Goal: Task Accomplishment & Management: Manage account settings

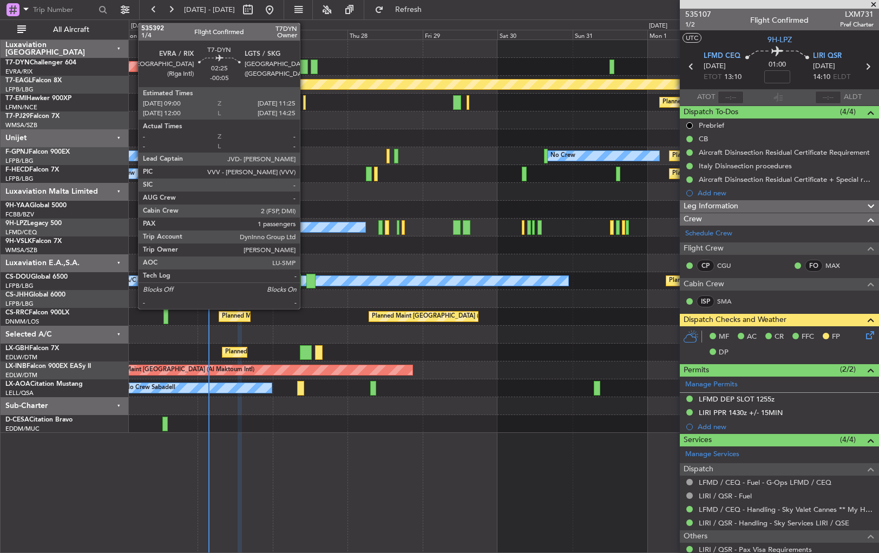
click at [305, 63] on div at bounding box center [304, 67] width 8 height 15
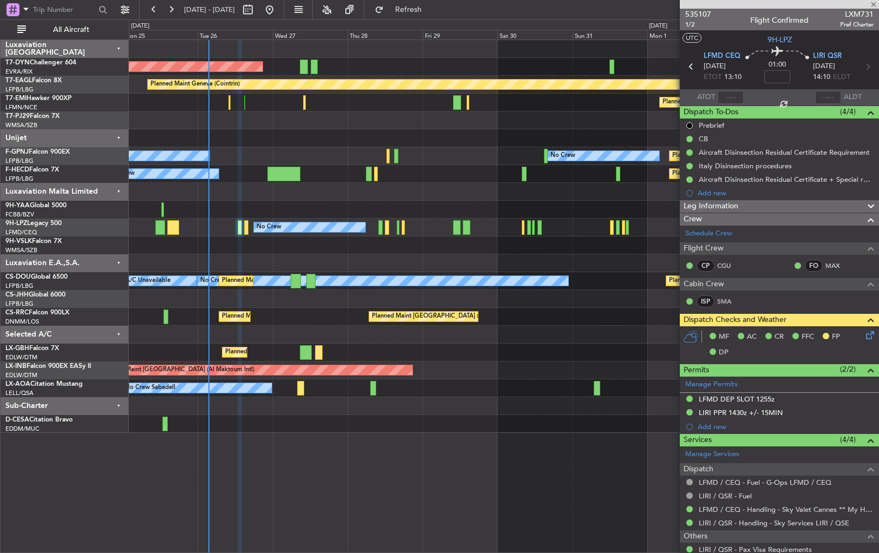
type input "-00:05"
type input "1"
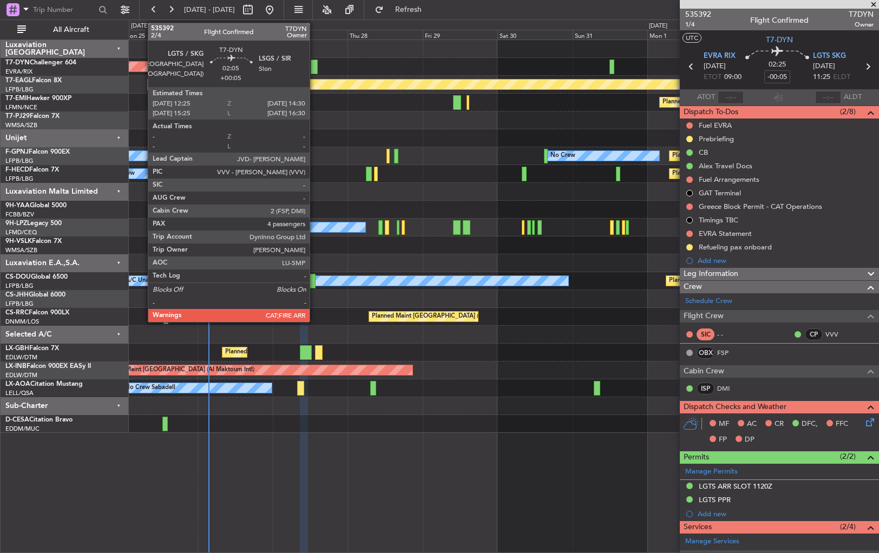
click at [314, 67] on div at bounding box center [314, 67] width 7 height 15
type input "+00:05"
type input "4"
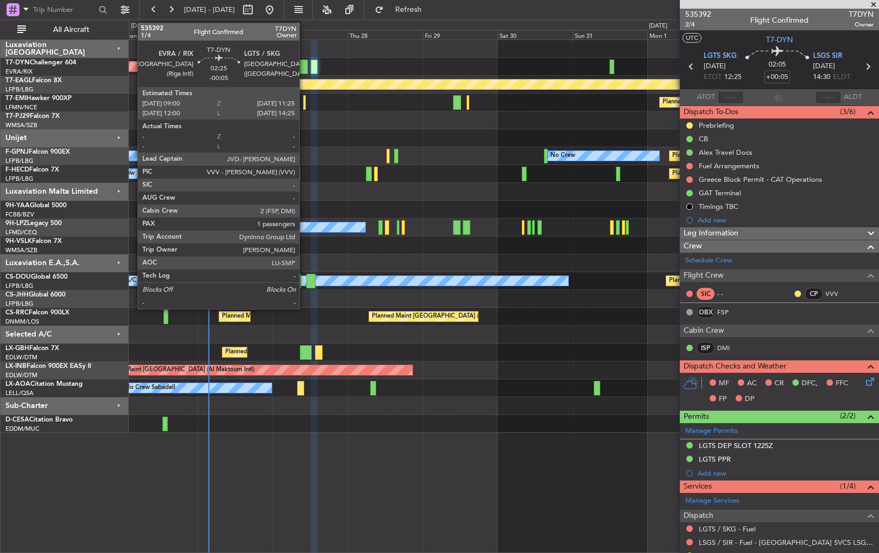
click at [303, 64] on div at bounding box center [304, 67] width 8 height 15
type input "-00:05"
type input "1"
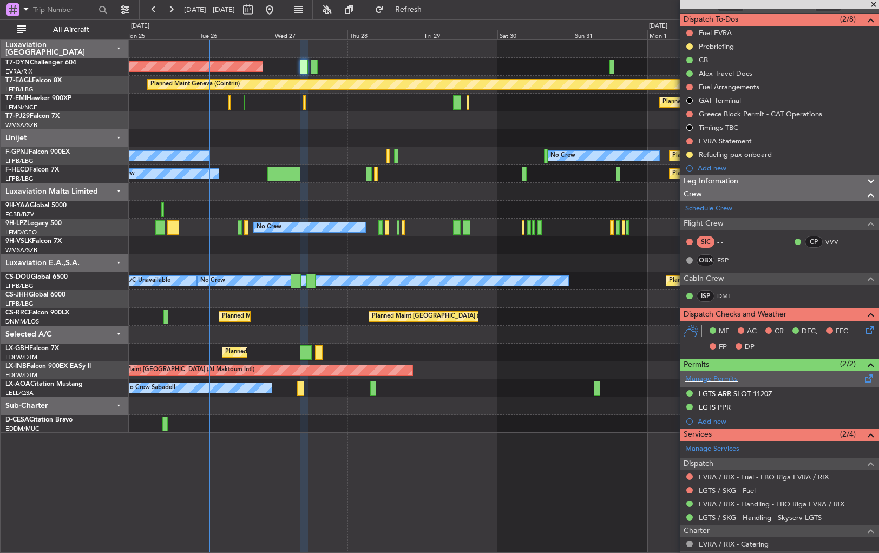
scroll to position [170, 0]
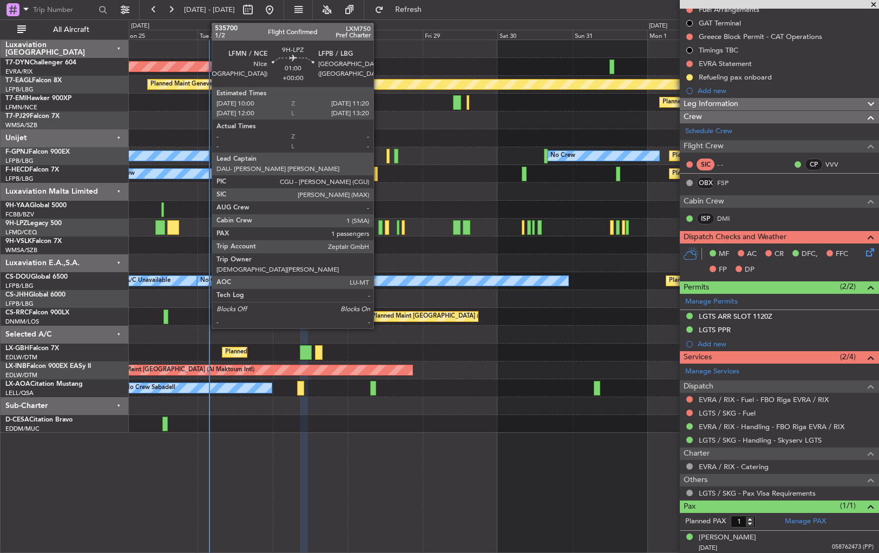
click at [378, 231] on div at bounding box center [380, 227] width 4 height 15
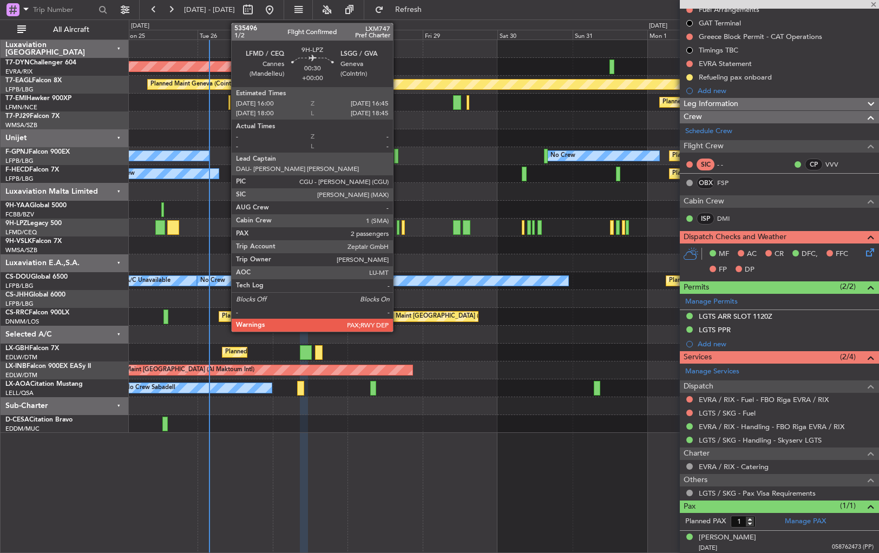
click at [398, 229] on div at bounding box center [398, 227] width 3 height 15
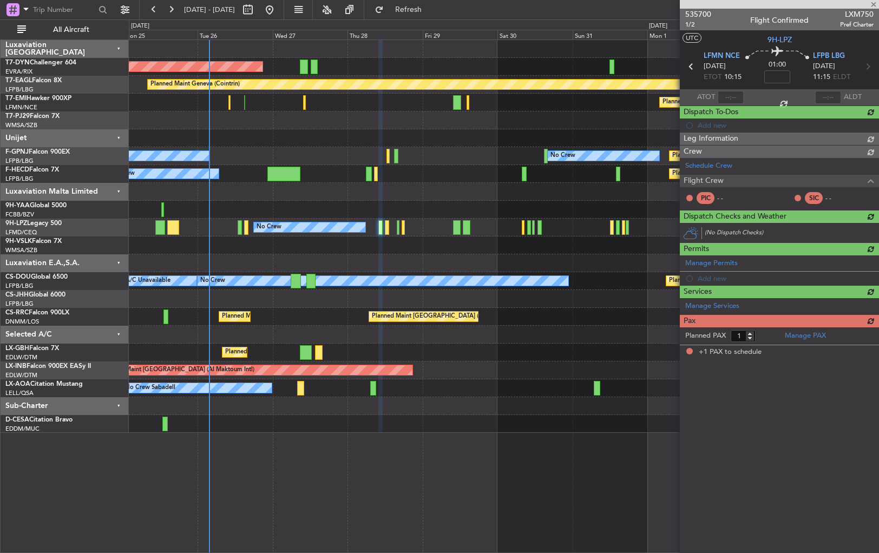
scroll to position [0, 0]
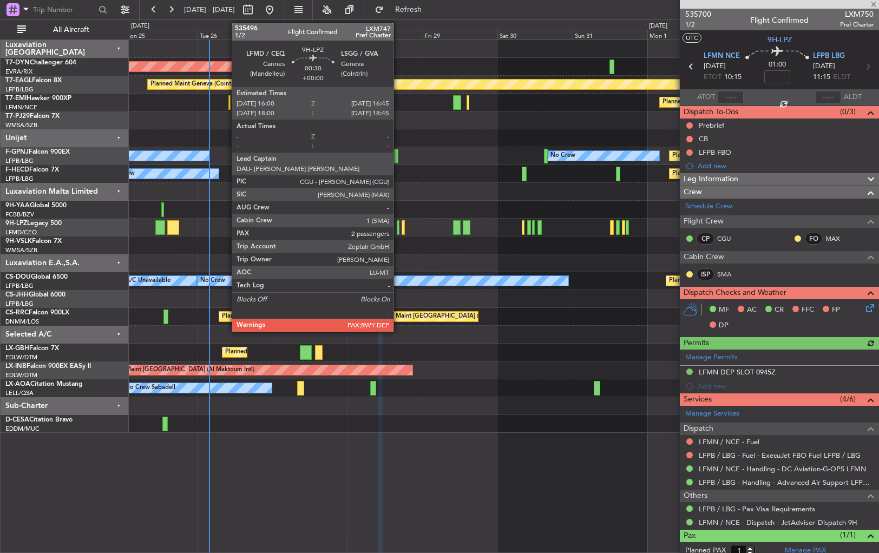
type input "2"
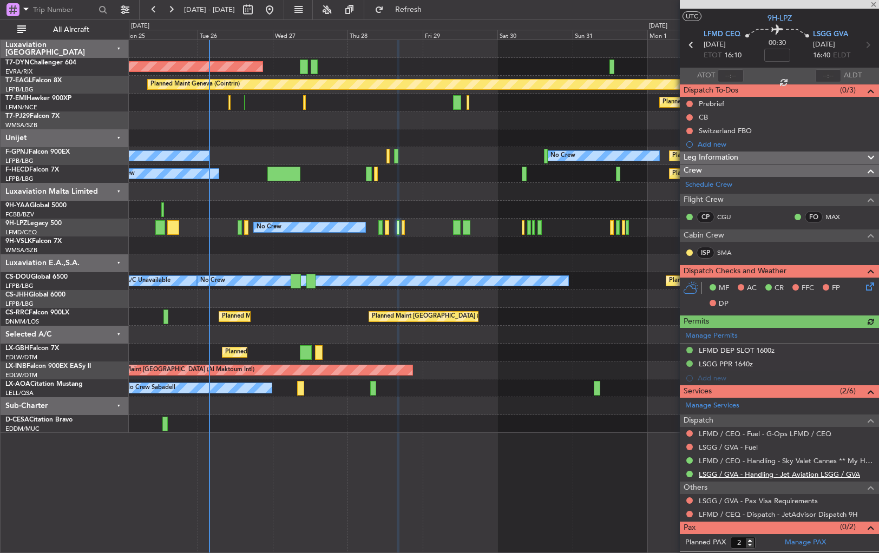
scroll to position [32, 0]
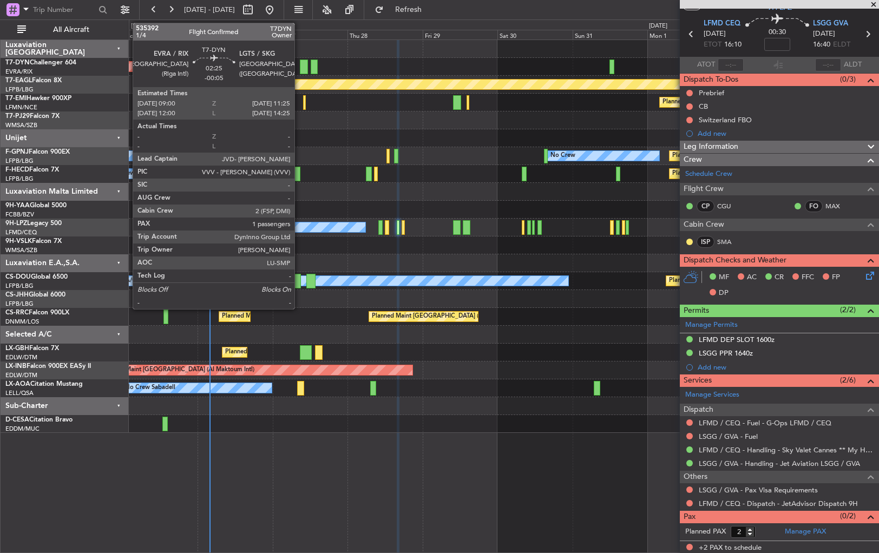
click at [301, 65] on div at bounding box center [304, 67] width 8 height 15
click at [303, 67] on div at bounding box center [304, 67] width 8 height 15
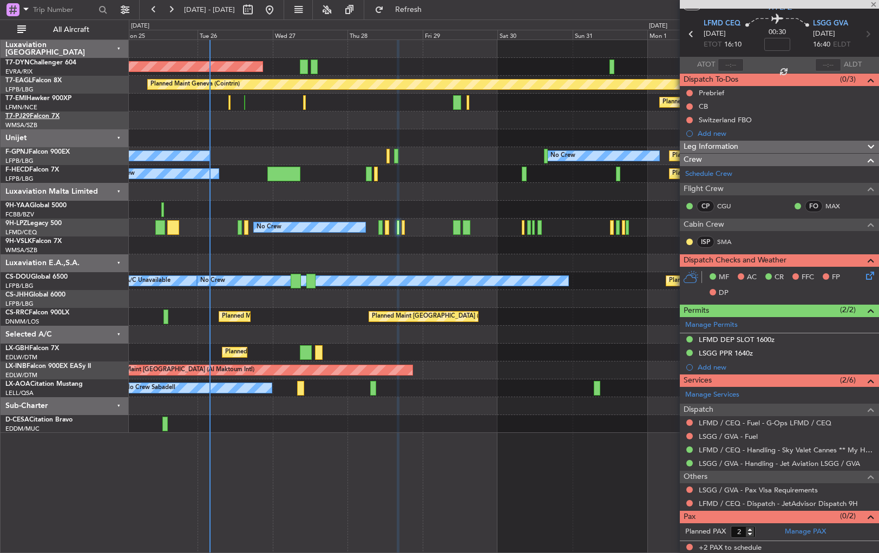
type input "-00:05"
type input "1"
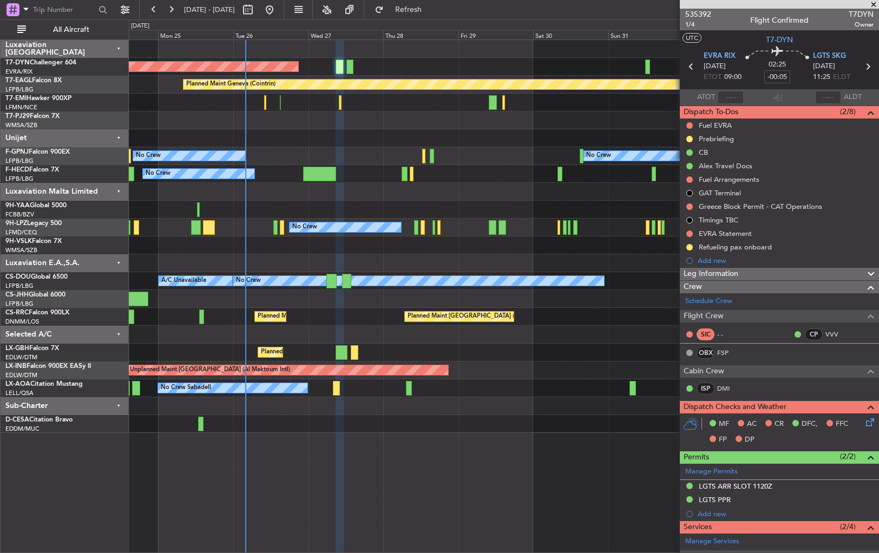
click at [399, 247] on div at bounding box center [504, 245] width 750 height 18
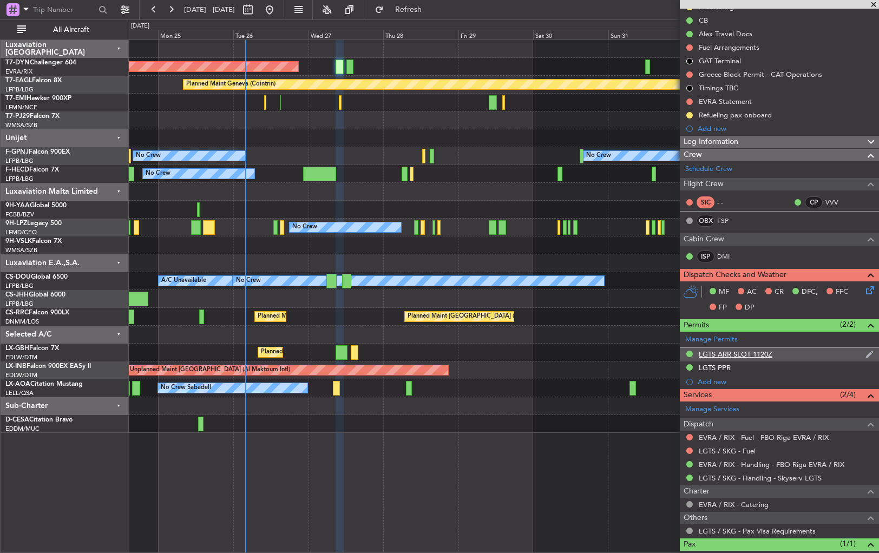
scroll to position [170, 0]
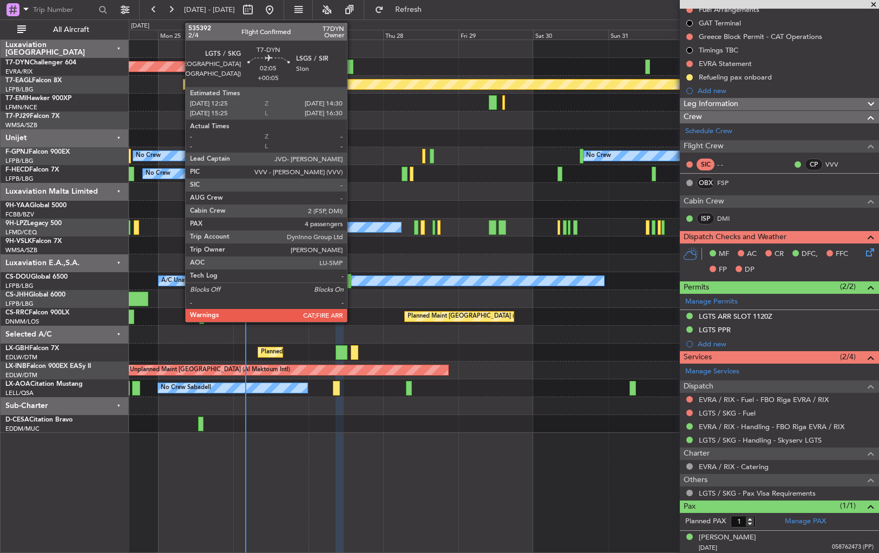
click at [352, 63] on div at bounding box center [349, 67] width 7 height 15
type input "+00:05"
type input "4"
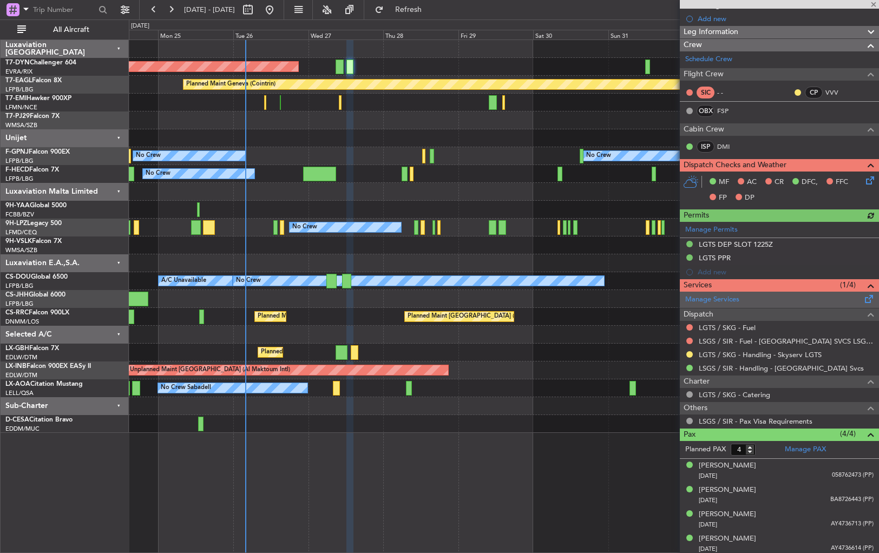
scroll to position [202, 0]
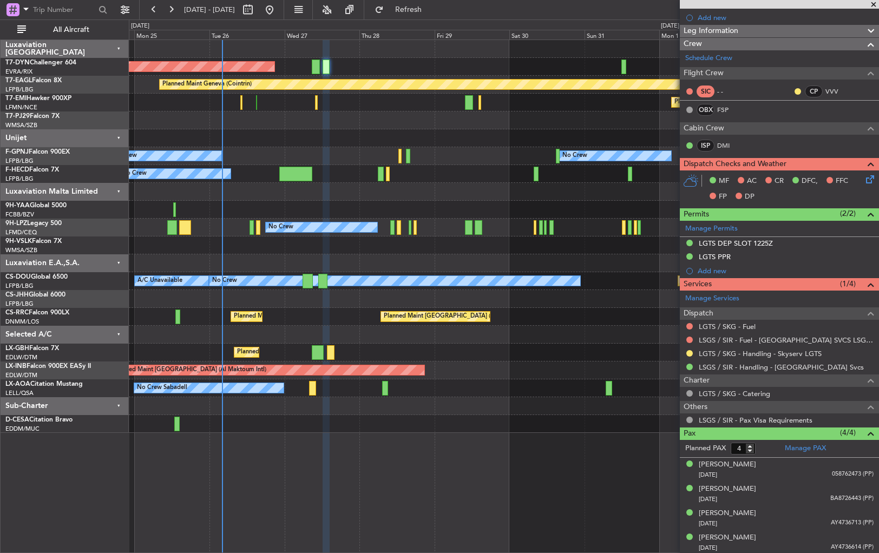
click at [404, 130] on div at bounding box center [504, 138] width 750 height 18
click at [387, 121] on div at bounding box center [504, 120] width 750 height 18
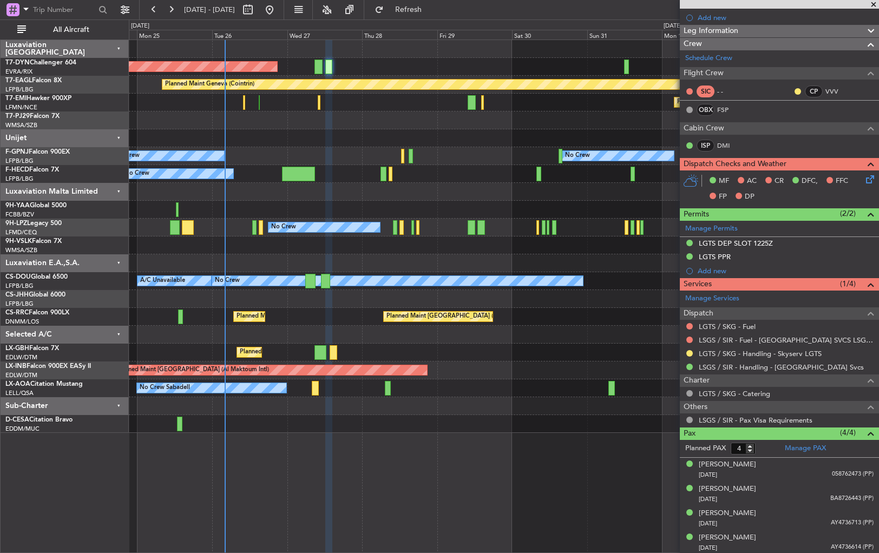
click at [351, 123] on div at bounding box center [504, 120] width 750 height 18
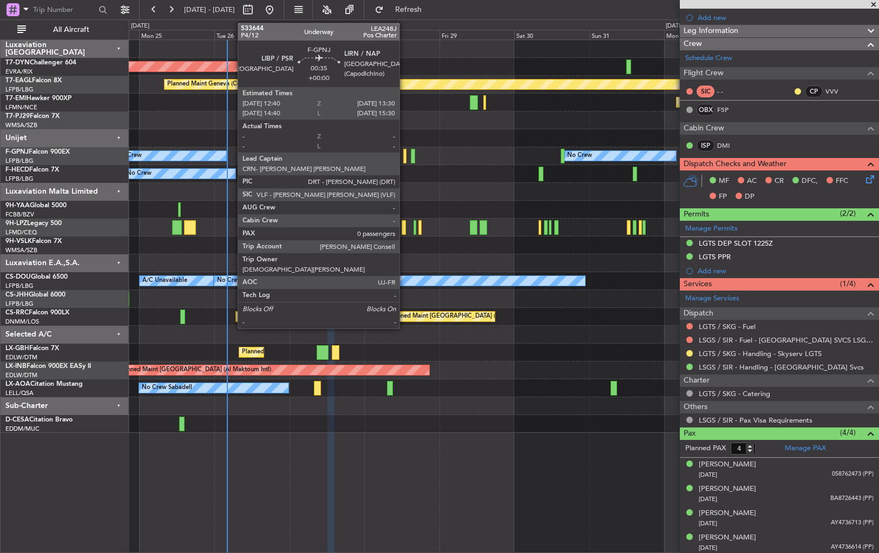
click at [405, 154] on div at bounding box center [404, 156] width 3 height 15
type input "0"
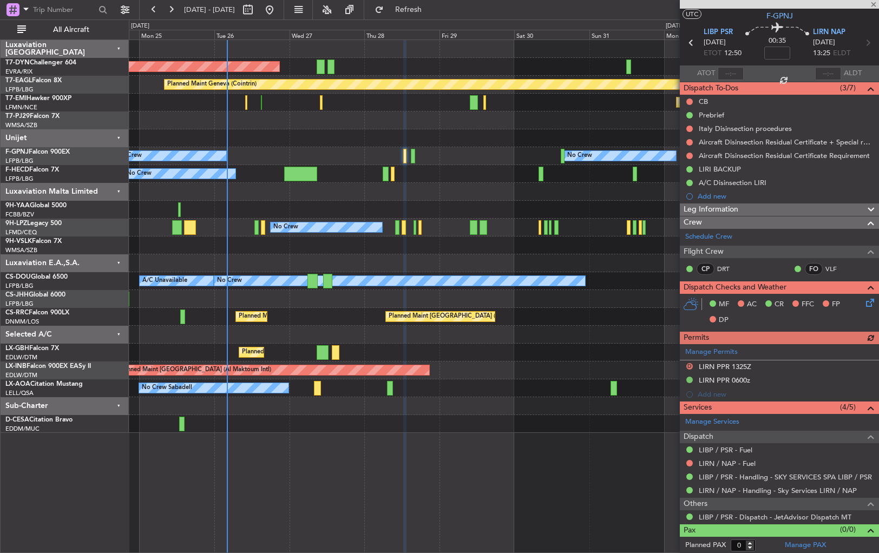
scroll to position [0, 0]
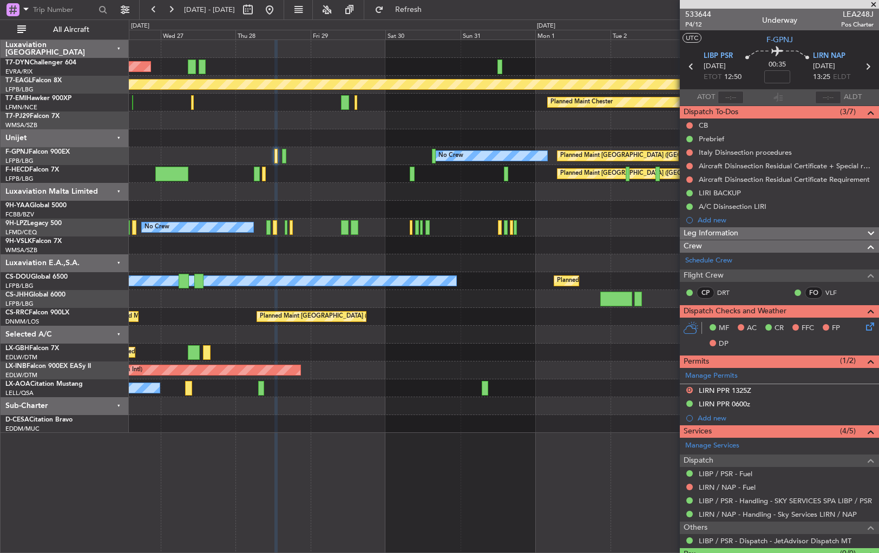
click at [457, 208] on div "AOG Maint Riga (Riga Intl) Planned Maint Geneva ([GEOGRAPHIC_DATA]) Planned Mai…" at bounding box center [504, 236] width 750 height 393
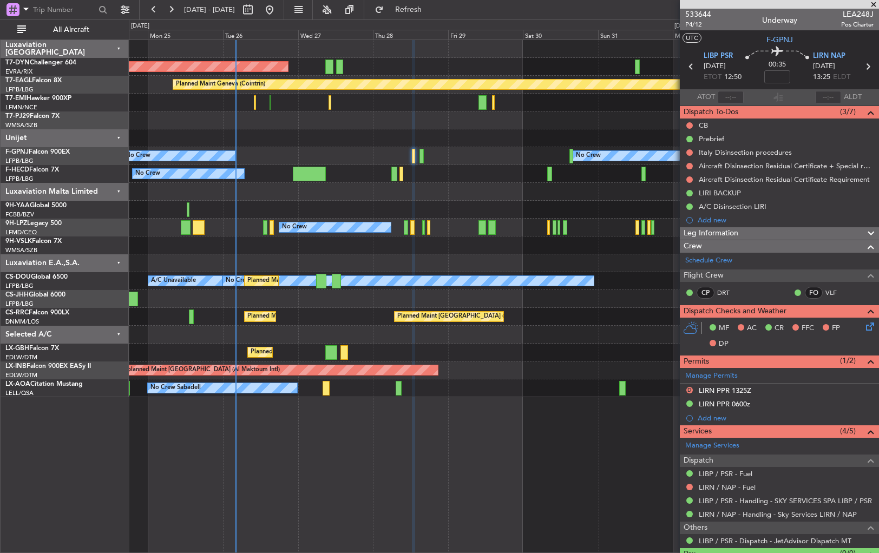
click at [511, 190] on div at bounding box center [504, 192] width 750 height 18
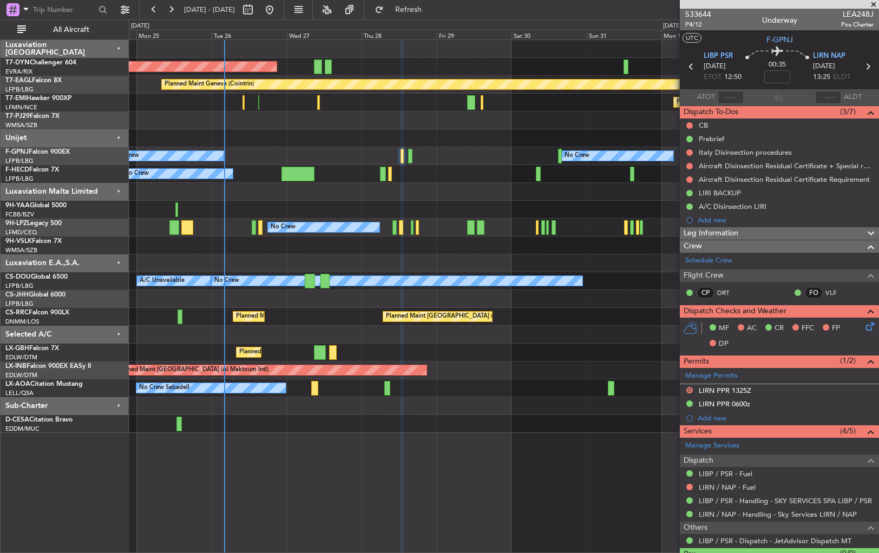
click at [329, 140] on div at bounding box center [504, 138] width 750 height 18
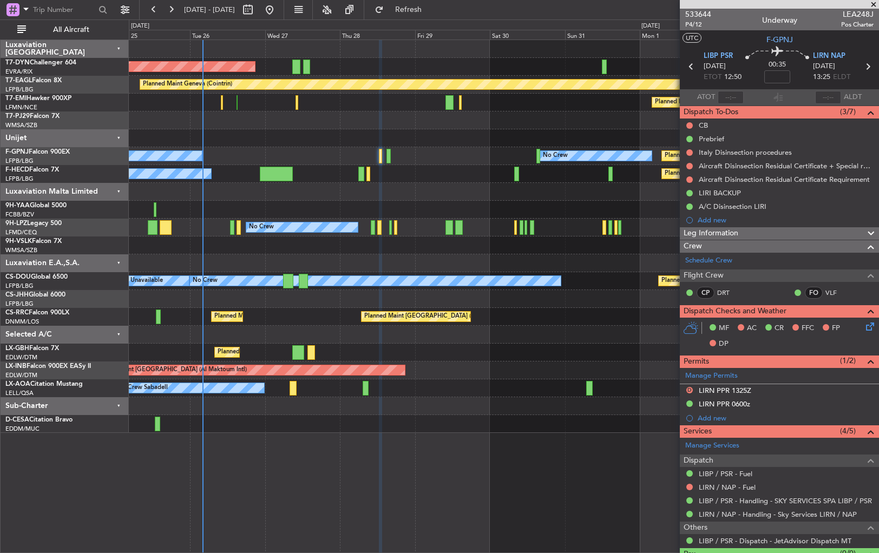
click at [333, 69] on div "AOG Maint Riga (Riga Intl)" at bounding box center [504, 67] width 750 height 18
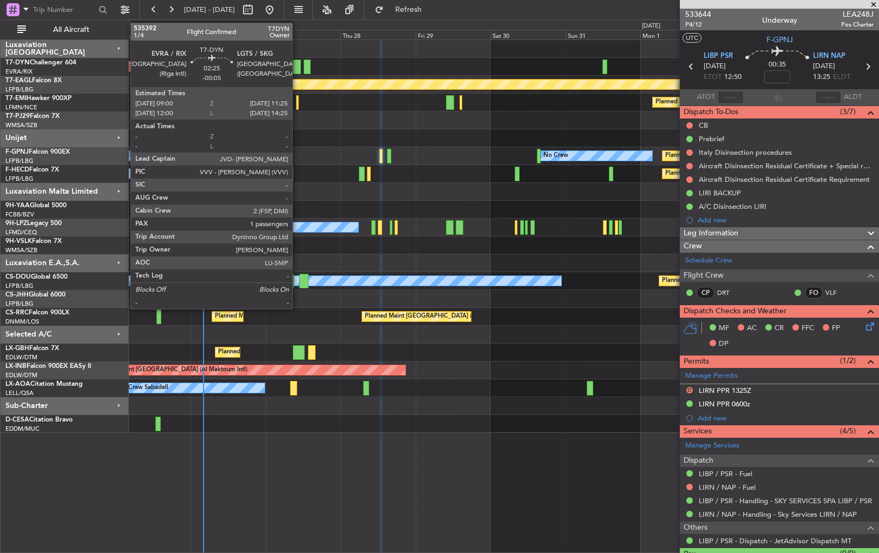
click at [297, 66] on div at bounding box center [297, 67] width 8 height 15
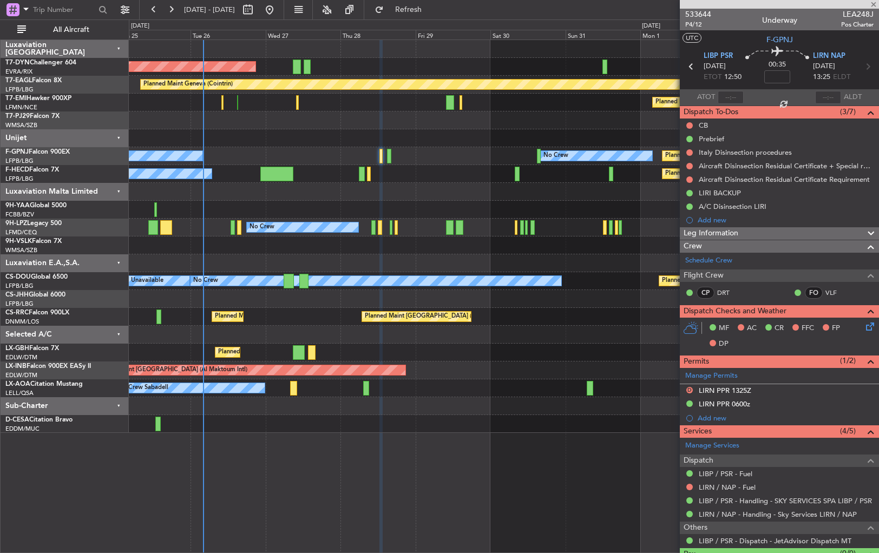
type input "-00:05"
type input "1"
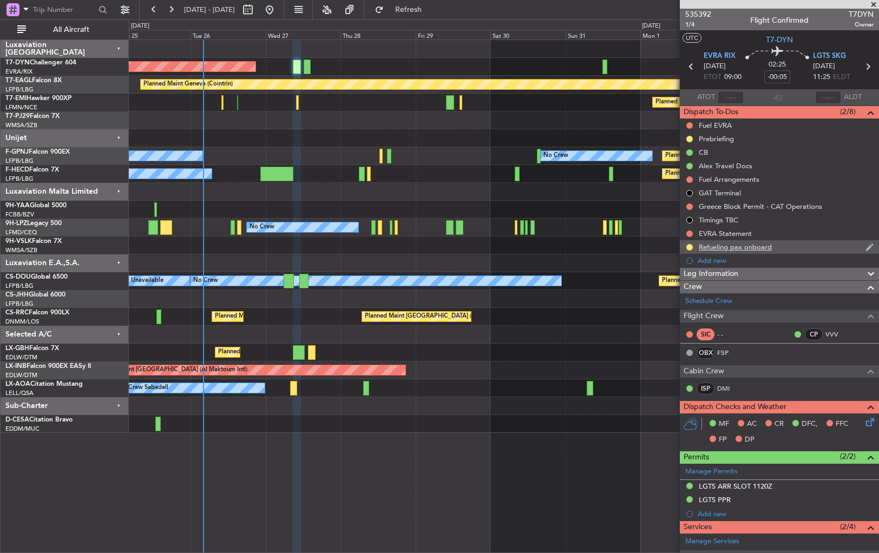
click at [827, 241] on div "Refueling pax onboard" at bounding box center [779, 247] width 199 height 14
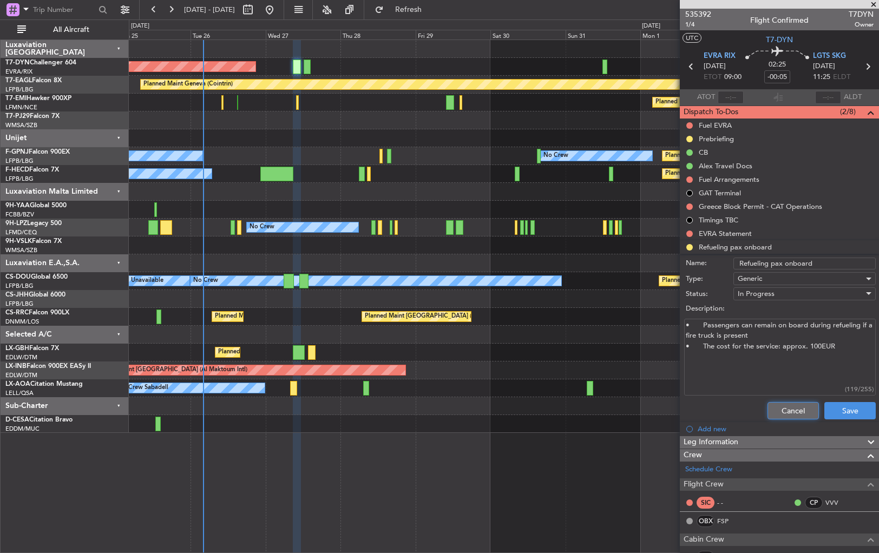
click at [793, 405] on button "Cancel" at bounding box center [792, 410] width 51 height 17
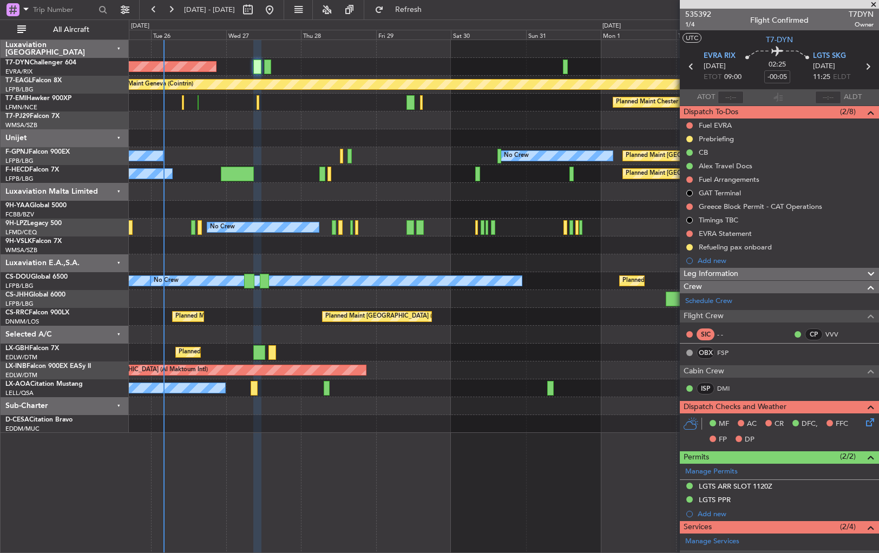
click at [333, 119] on div at bounding box center [504, 120] width 750 height 18
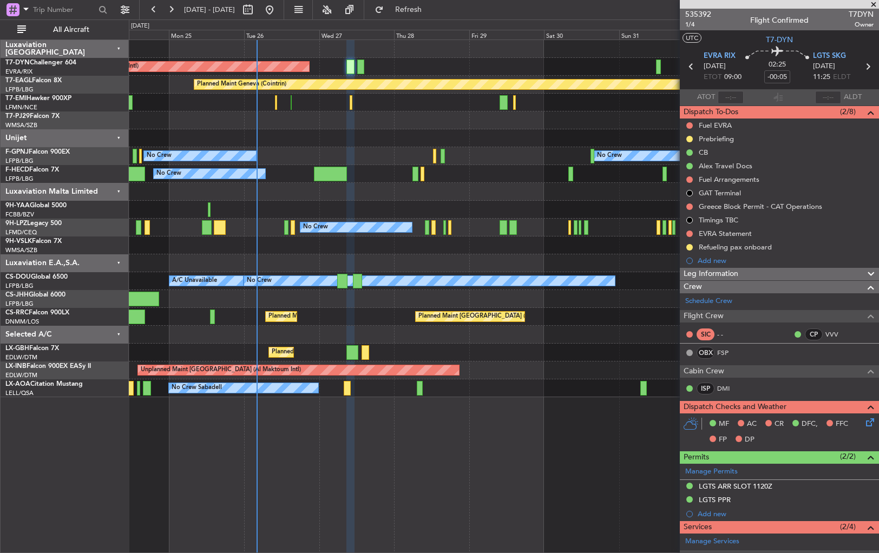
click at [436, 117] on div "AOG Maint Riga (Riga Intl) Planned Maint [GEOGRAPHIC_DATA]-[GEOGRAPHIC_DATA] Pl…" at bounding box center [504, 218] width 750 height 357
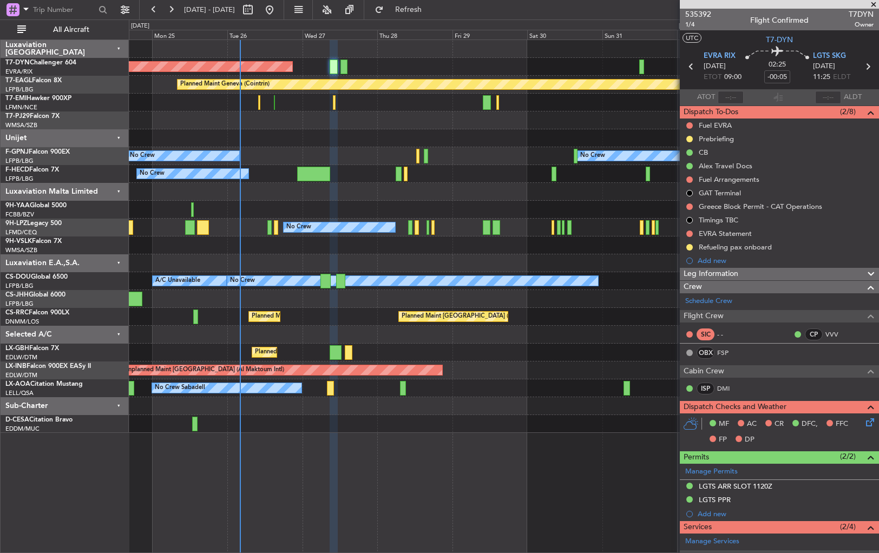
click at [319, 126] on div at bounding box center [504, 120] width 750 height 18
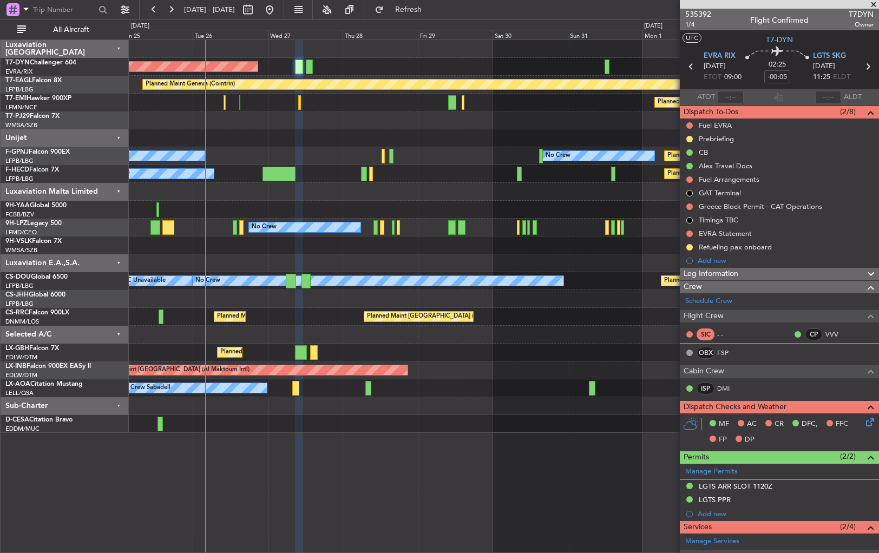
click at [366, 136] on div at bounding box center [504, 138] width 750 height 18
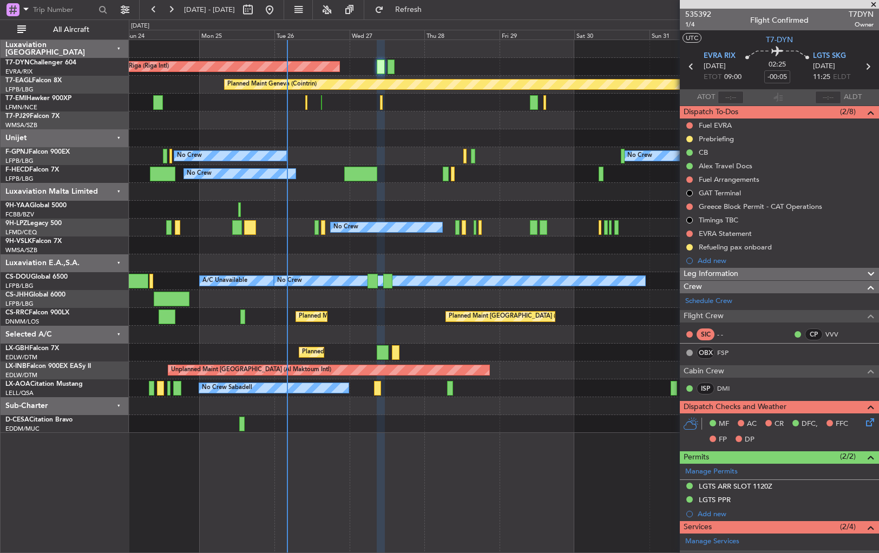
click at [362, 132] on div at bounding box center [504, 138] width 750 height 18
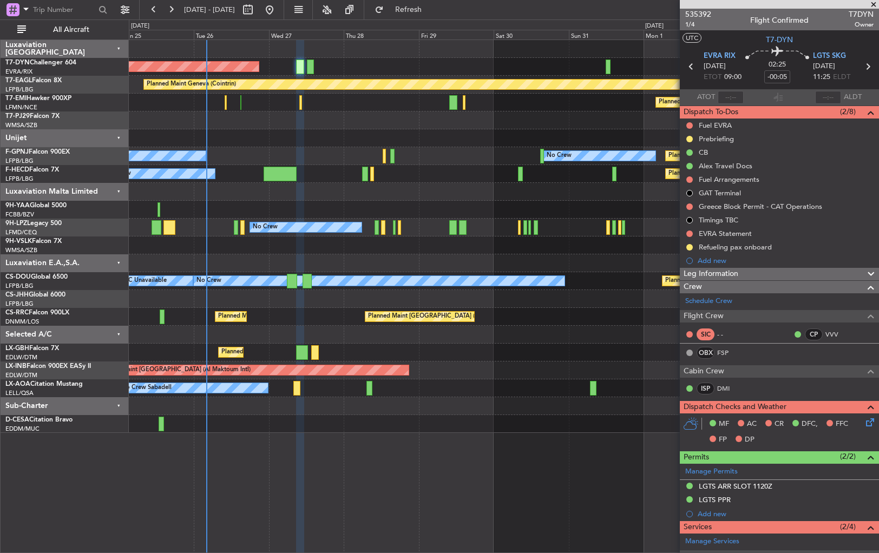
click at [388, 170] on div "AOG Maint Riga (Riga Intl) Planned Maint Geneva ([GEOGRAPHIC_DATA]) Planned Mai…" at bounding box center [504, 236] width 750 height 393
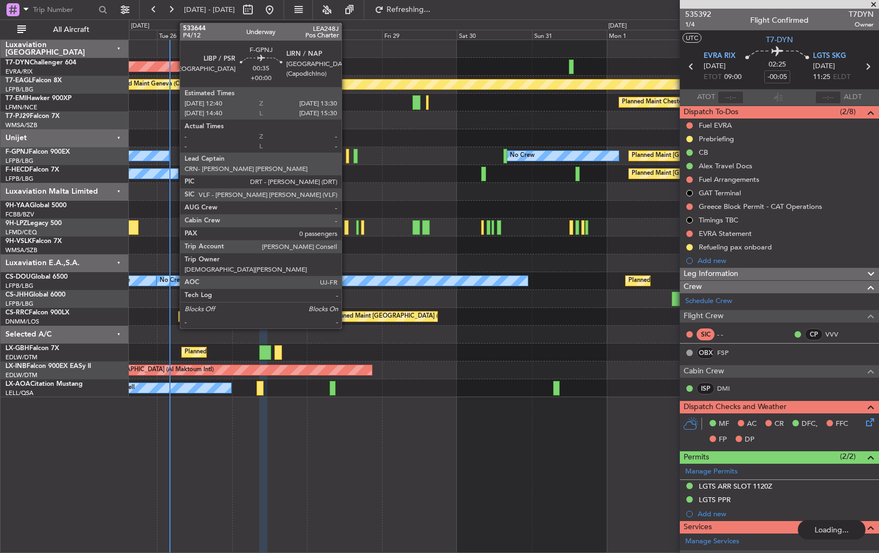
click at [346, 156] on div at bounding box center [347, 156] width 3 height 15
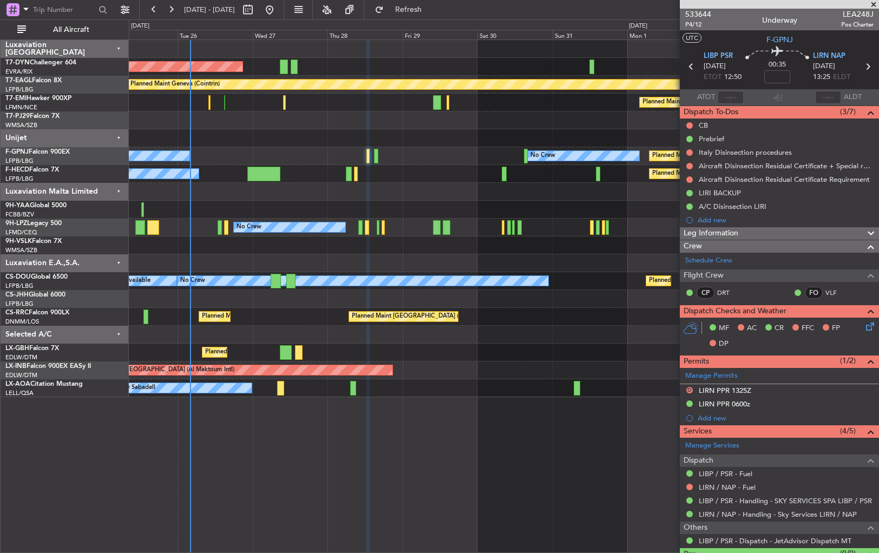
click at [411, 162] on div "Planned Maint [GEOGRAPHIC_DATA] ([GEOGRAPHIC_DATA]) No Crew No Crew No Crew" at bounding box center [504, 156] width 750 height 18
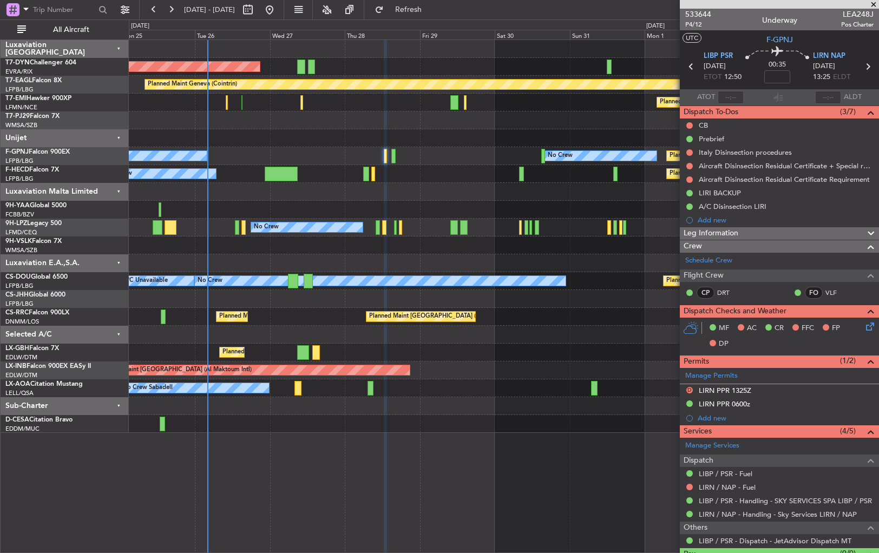
click at [351, 162] on div "Planned Maint [GEOGRAPHIC_DATA] ([GEOGRAPHIC_DATA]) No Crew No Crew No Crew [GE…" at bounding box center [504, 156] width 750 height 18
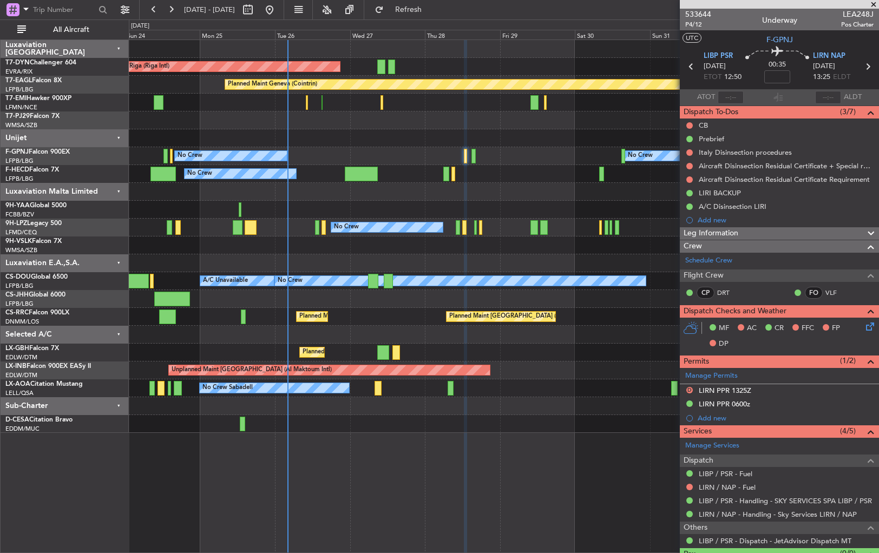
click at [418, 153] on div "Planned Maint [GEOGRAPHIC_DATA] ([GEOGRAPHIC_DATA]) No Crew No Crew No Crew [GE…" at bounding box center [504, 156] width 750 height 18
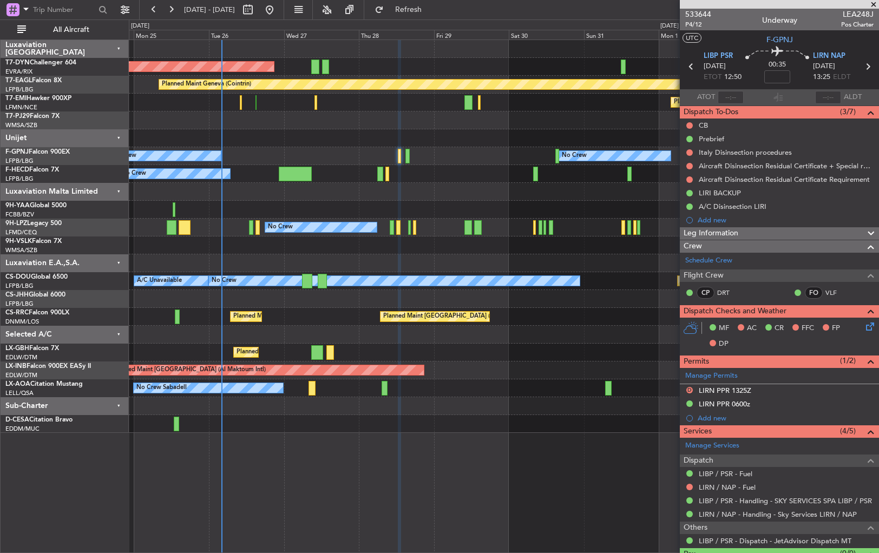
click at [407, 172] on div "Planned Maint [GEOGRAPHIC_DATA] ([GEOGRAPHIC_DATA]) No Crew Planned Maint [GEOG…" at bounding box center [504, 174] width 750 height 18
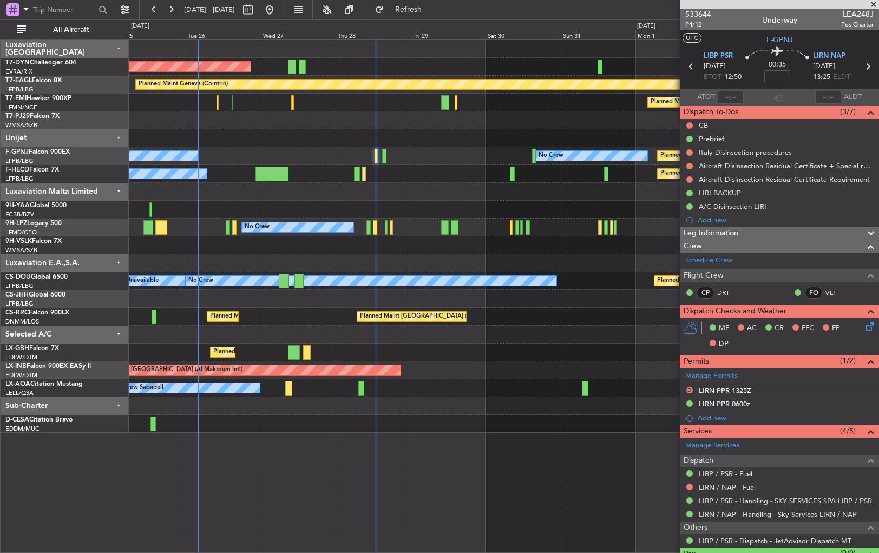
click at [437, 185] on div at bounding box center [504, 192] width 750 height 18
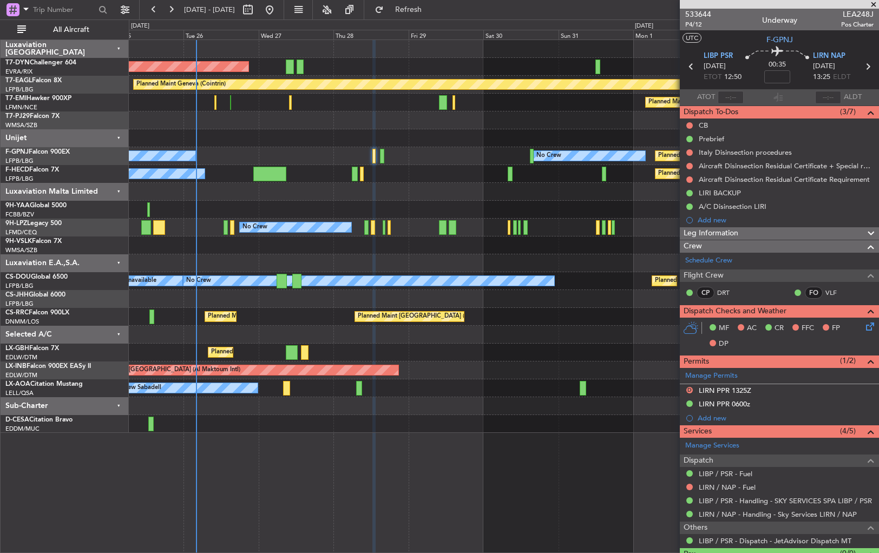
click at [384, 188] on div at bounding box center [504, 192] width 750 height 18
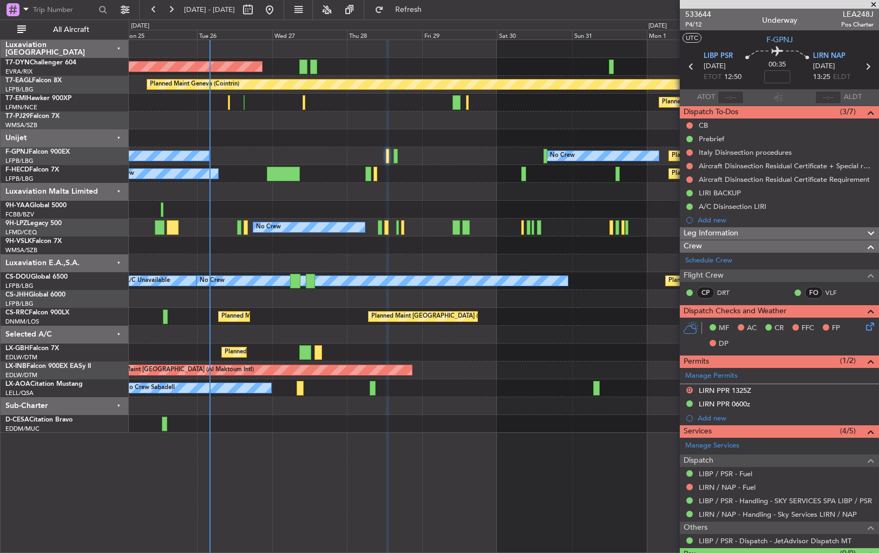
click at [469, 188] on div at bounding box center [504, 192] width 750 height 18
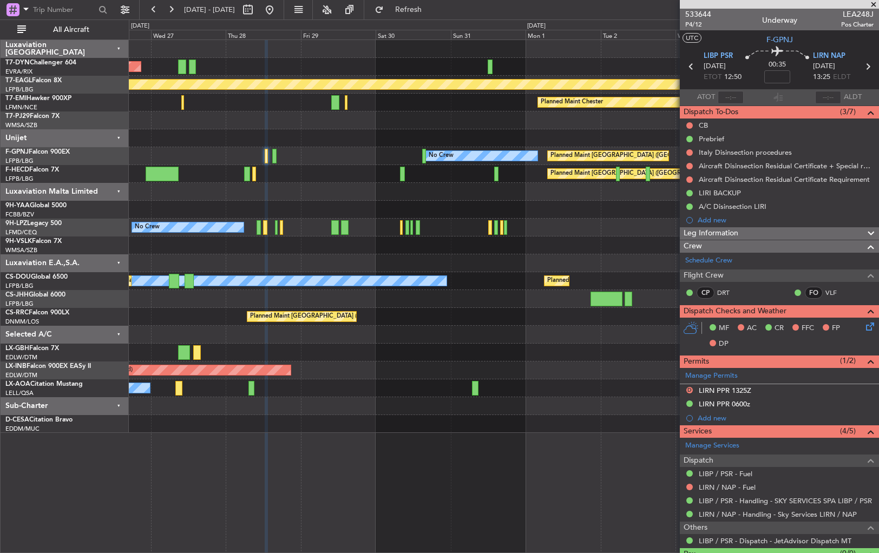
click at [431, 199] on div "AOG Maint Riga (Riga Intl) Planned Maint Geneva ([GEOGRAPHIC_DATA]) Planned Mai…" at bounding box center [504, 236] width 750 height 393
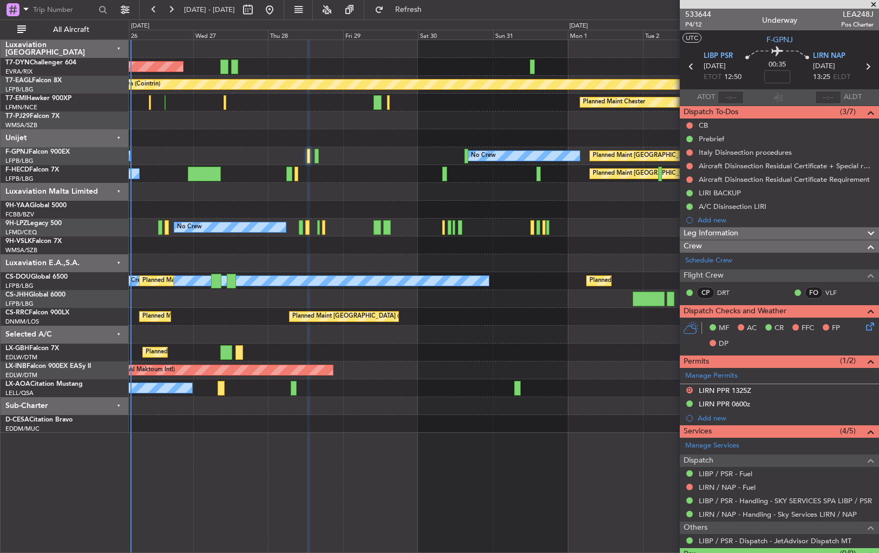
click at [247, 218] on div at bounding box center [504, 210] width 750 height 18
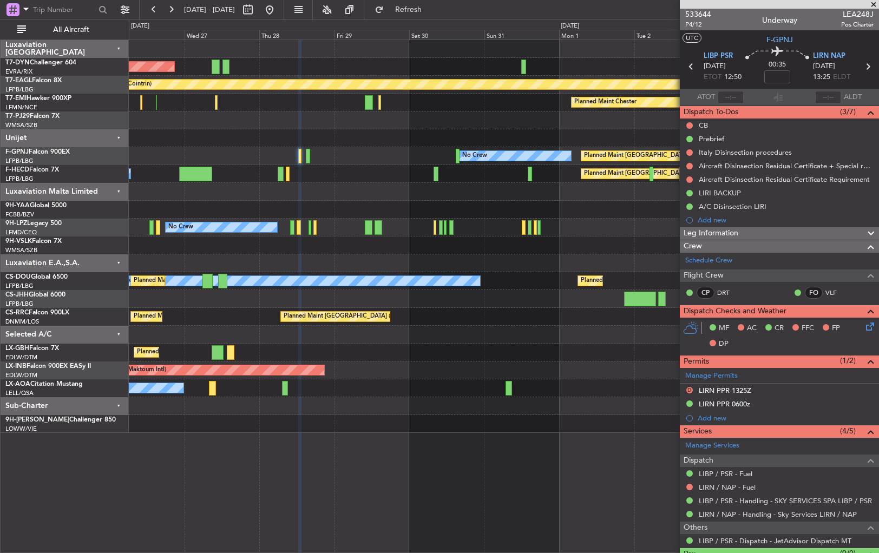
click at [601, 240] on div "AOG Maint Riga (Riga Intl) Planned Maint Geneva ([GEOGRAPHIC_DATA]) Planned Mai…" at bounding box center [504, 236] width 750 height 393
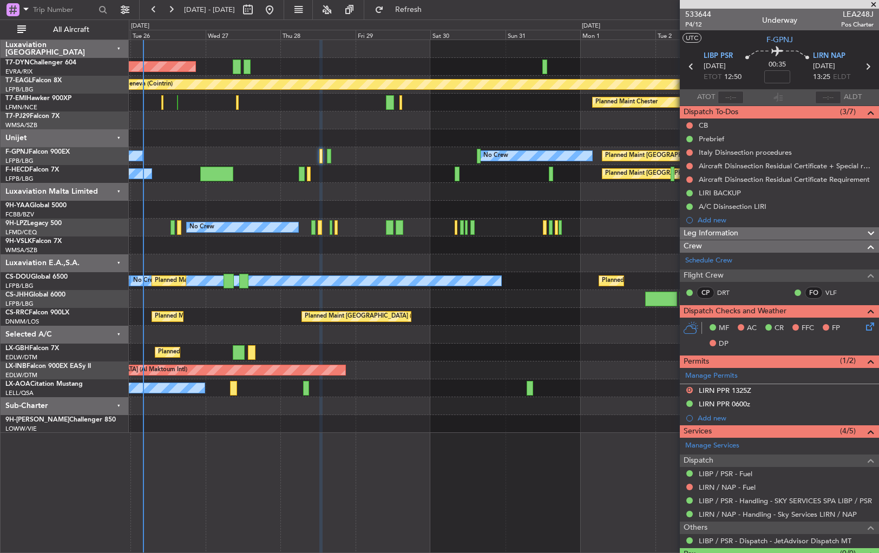
click at [387, 211] on div at bounding box center [504, 210] width 750 height 18
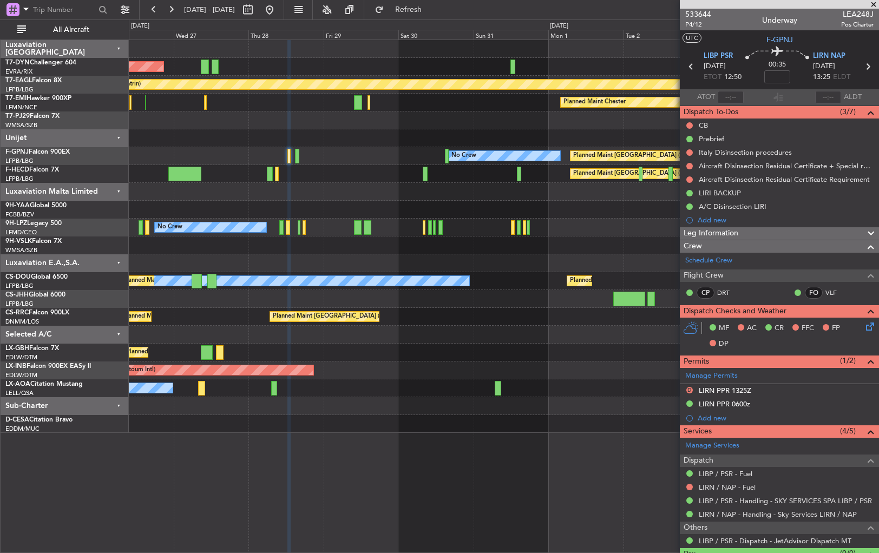
click at [425, 206] on div "AOG Maint Riga (Riga Intl) Planned Maint Geneva ([GEOGRAPHIC_DATA]) Planned Mai…" at bounding box center [504, 236] width 750 height 393
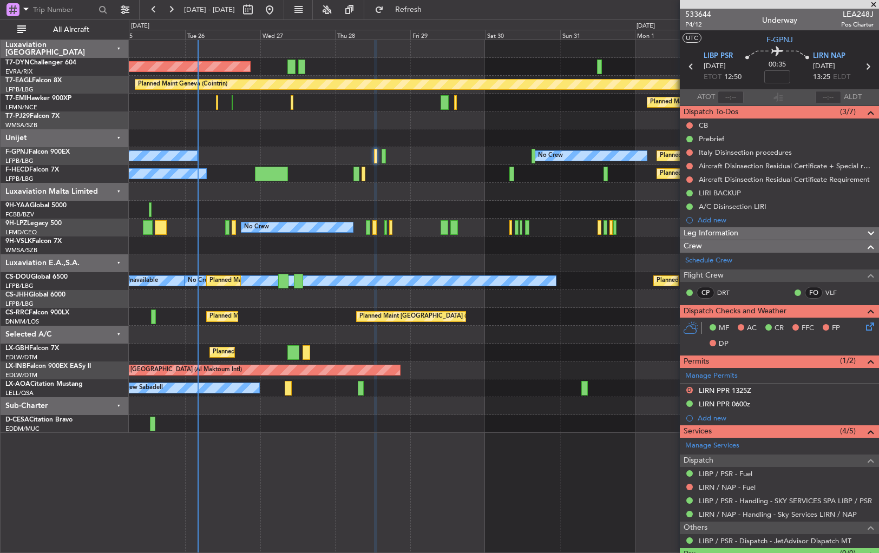
click at [414, 196] on div "AOG Maint Riga (Riga Intl) Planned Maint Geneva ([GEOGRAPHIC_DATA]) Planned Mai…" at bounding box center [504, 236] width 750 height 393
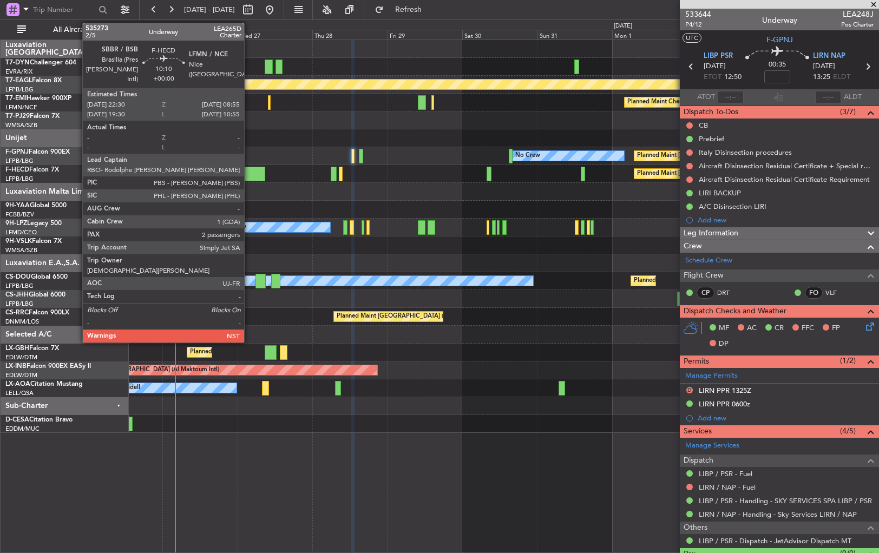
click at [249, 175] on div at bounding box center [248, 174] width 33 height 15
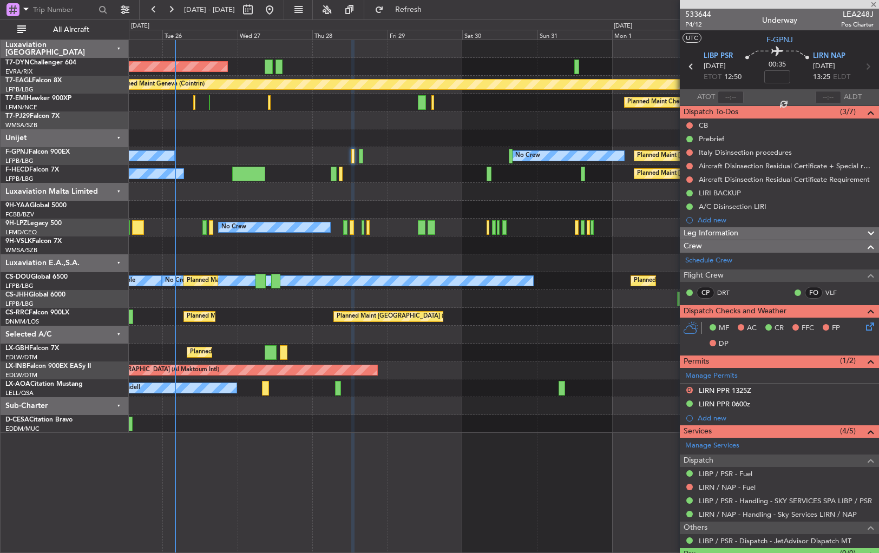
type input "2"
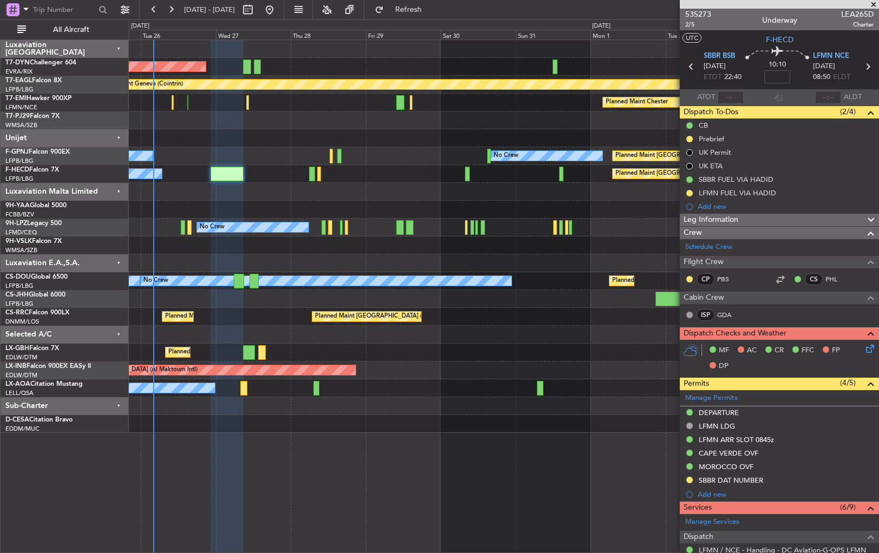
click at [405, 201] on div at bounding box center [504, 210] width 750 height 18
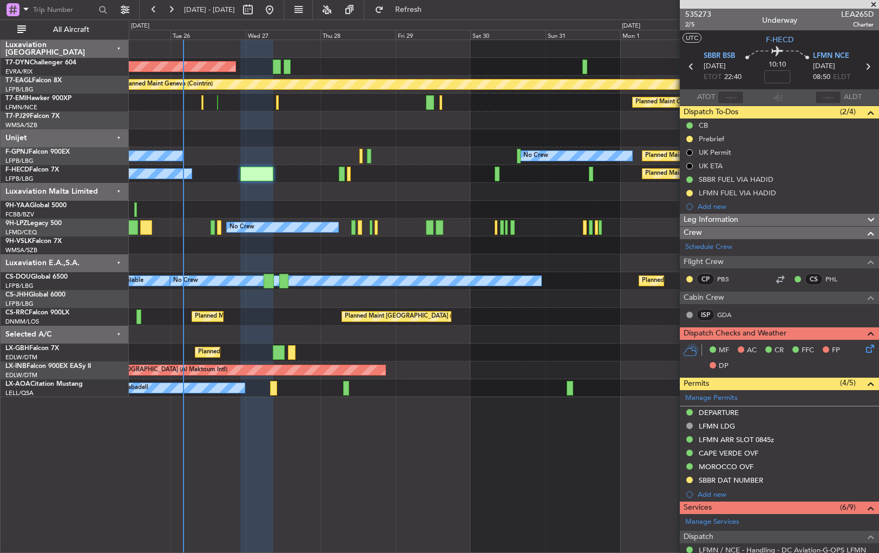
click at [442, 194] on div at bounding box center [504, 192] width 750 height 18
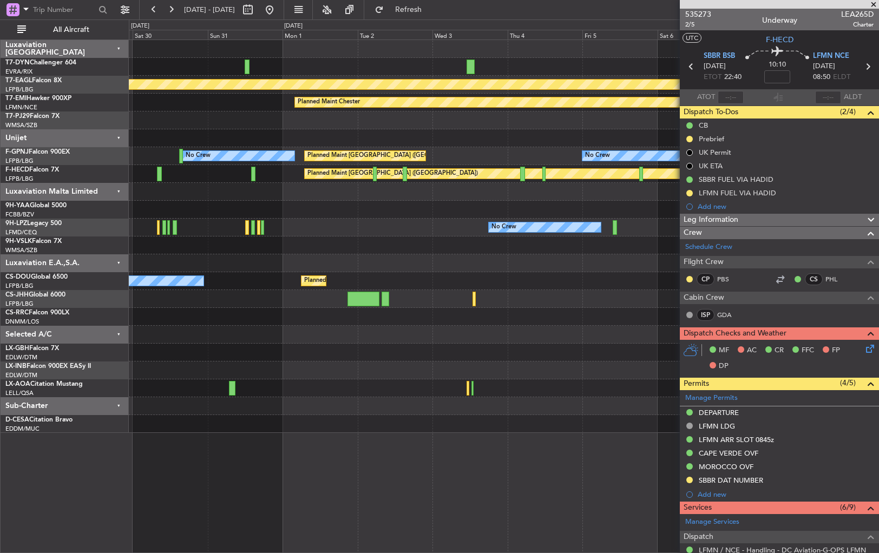
click at [193, 206] on div "Planned Maint Geneva (Cointrin) Planned Maint [PERSON_NAME] Planned Maint [GEOG…" at bounding box center [504, 236] width 750 height 393
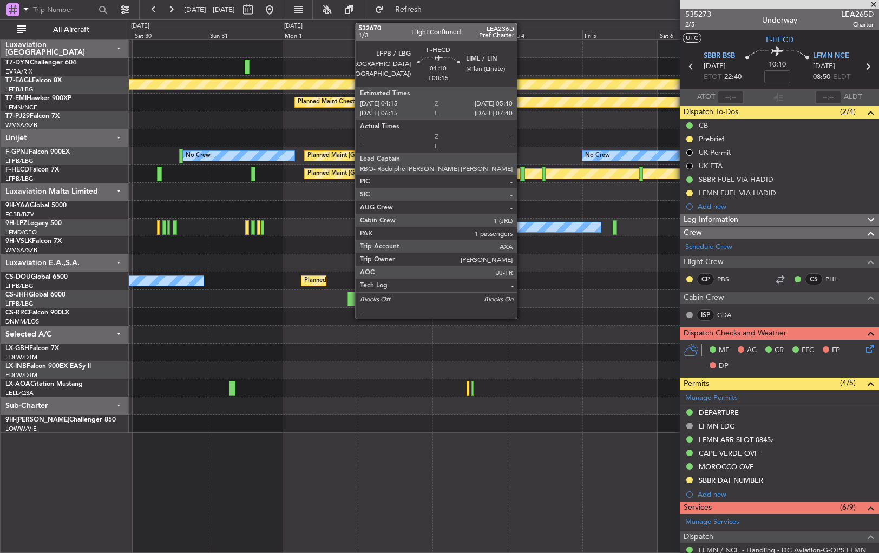
click at [522, 172] on div at bounding box center [522, 174] width 5 height 15
type input "+00:15"
type input "1"
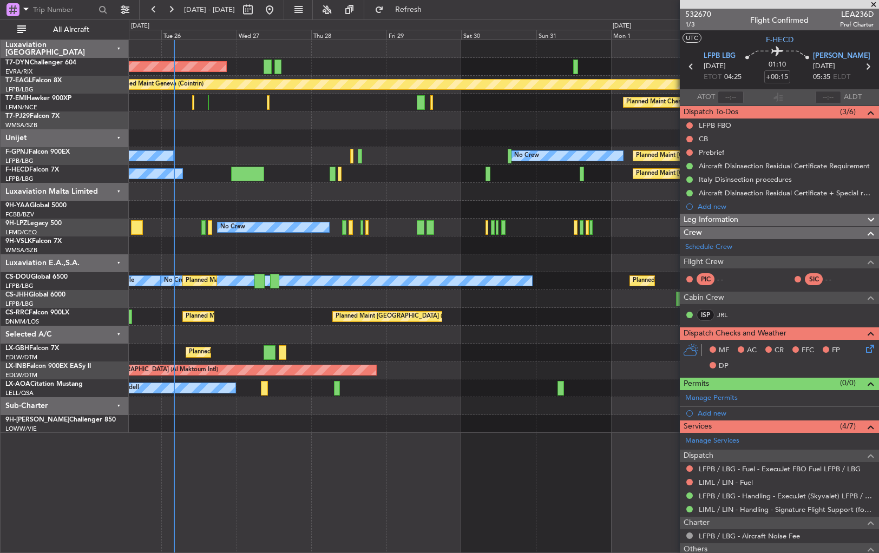
click at [613, 211] on div at bounding box center [504, 210] width 750 height 18
click at [442, 234] on div "AOG Maint Riga (Riga Intl) Planned Maint Geneva ([GEOGRAPHIC_DATA]) Planned Mai…" at bounding box center [504, 236] width 750 height 393
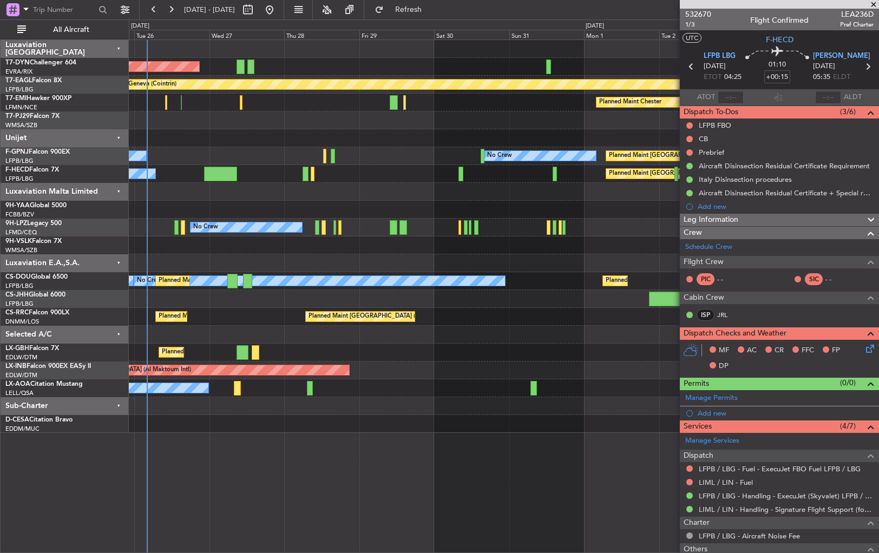
click at [445, 255] on div at bounding box center [504, 263] width 750 height 18
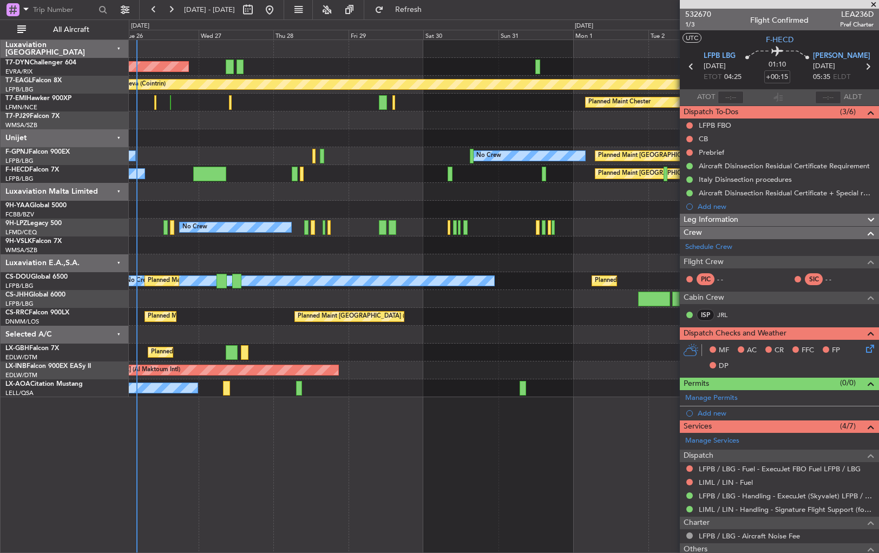
click at [498, 255] on div at bounding box center [504, 263] width 750 height 18
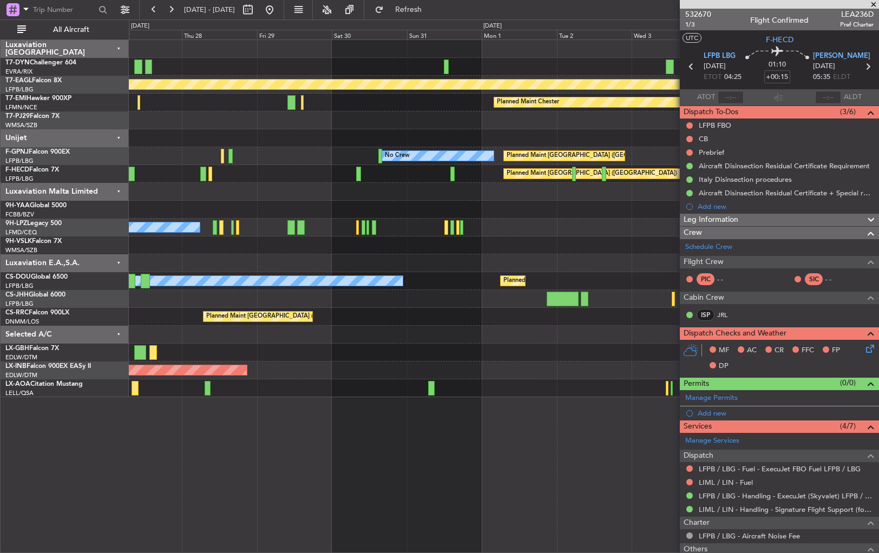
click at [444, 247] on div at bounding box center [504, 245] width 750 height 18
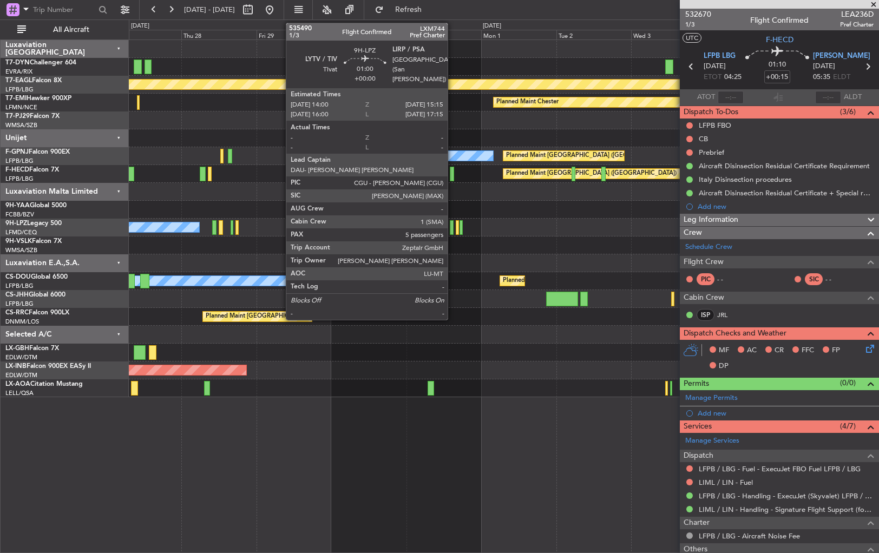
click at [452, 232] on div at bounding box center [452, 227] width 4 height 15
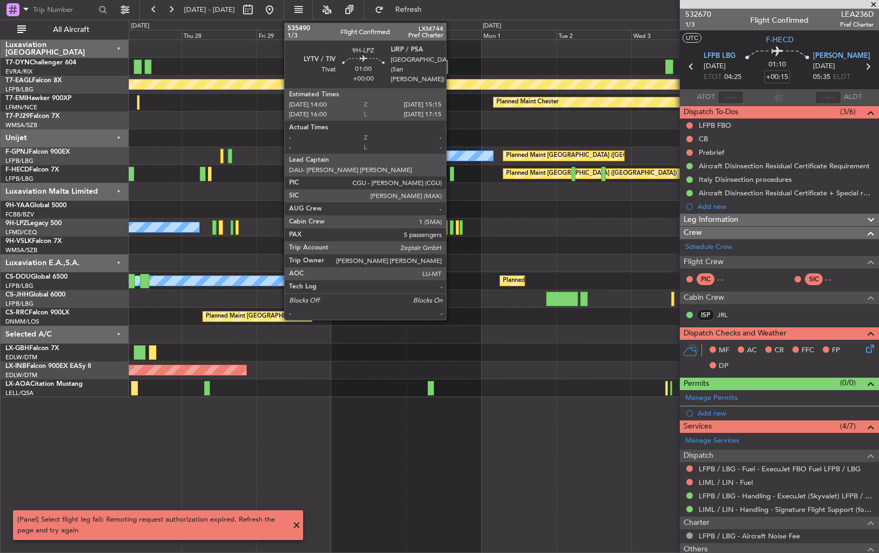
click at [451, 229] on div at bounding box center [452, 227] width 4 height 15
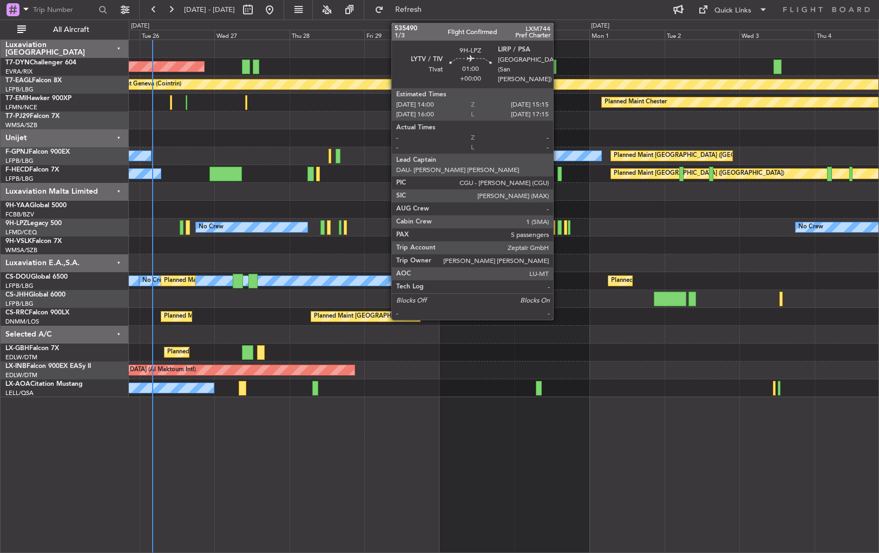
click at [558, 229] on div at bounding box center [559, 227] width 4 height 15
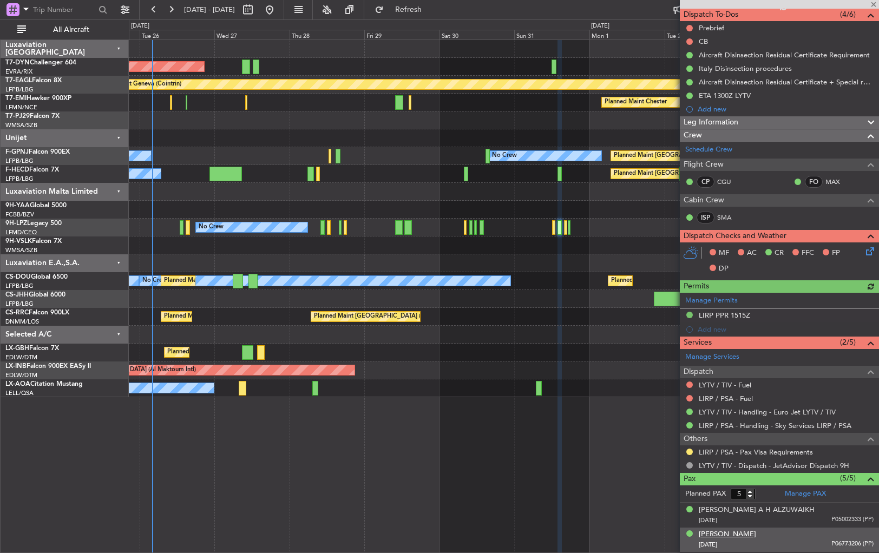
scroll to position [167, 0]
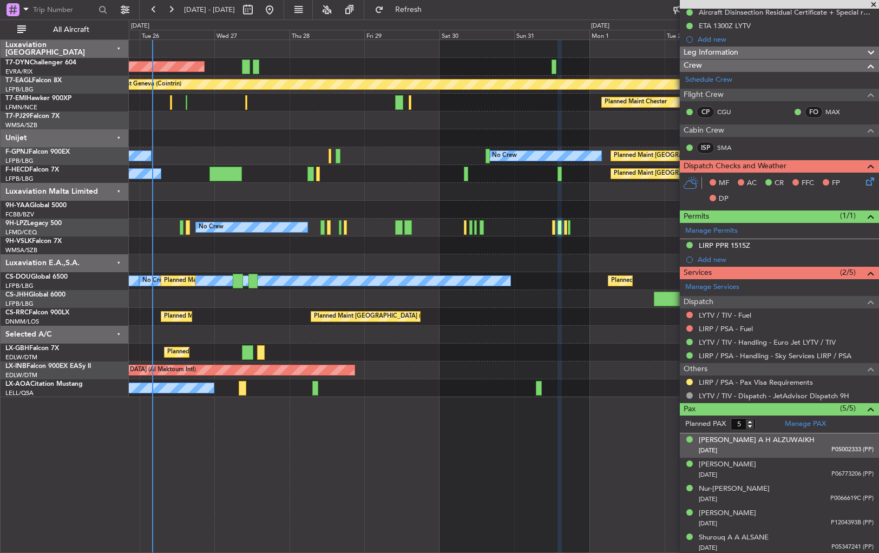
click at [803, 448] on div "28/09/1969 P05002333 (PP)" at bounding box center [786, 450] width 175 height 11
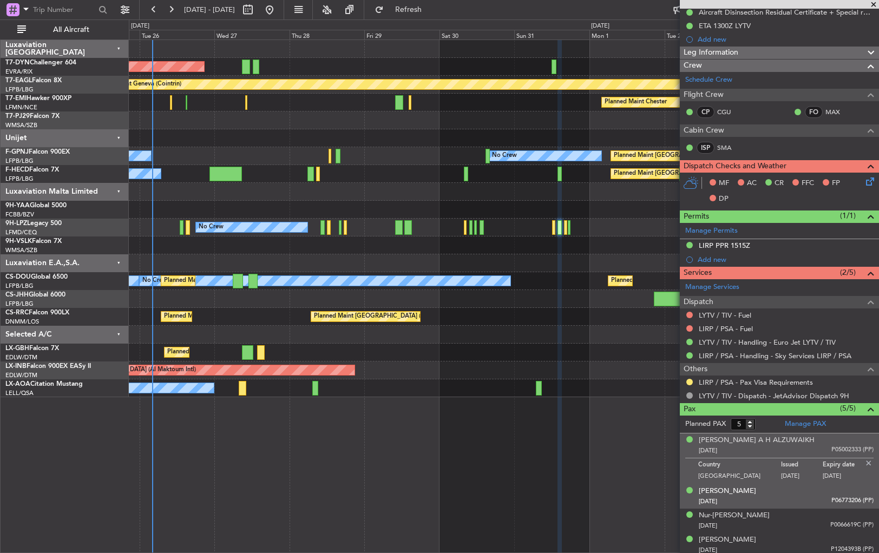
click at [808, 491] on div "Madeenah I KH HUSSAIN 01/08/1967 P06773206 (PP)" at bounding box center [786, 496] width 175 height 21
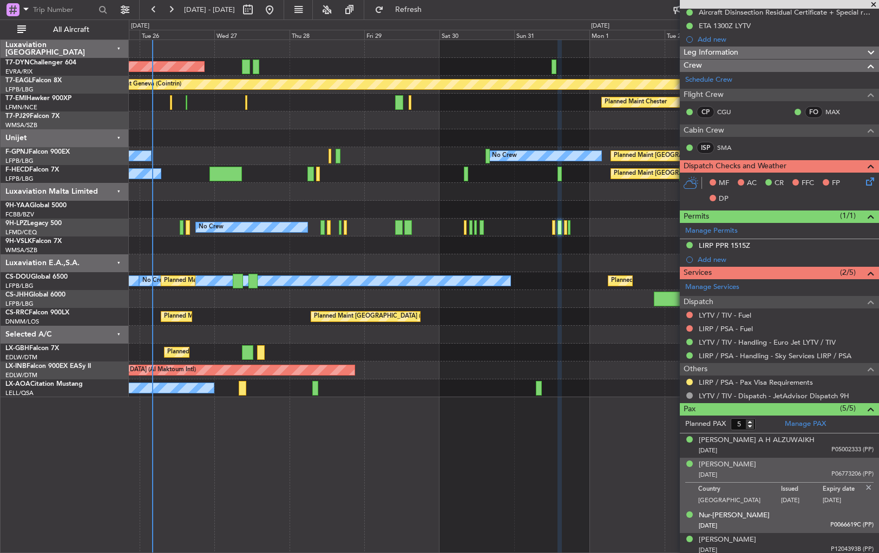
click at [807, 516] on div "Nur-Aisa ESPIRITU 25/07/1991 P0066619C (PP)" at bounding box center [786, 520] width 175 height 21
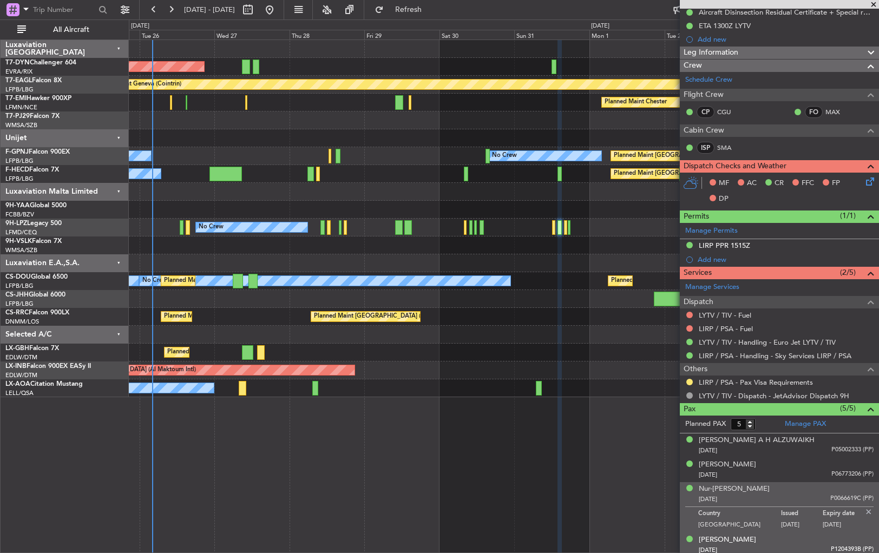
click at [805, 539] on div "Shiela Ann CRUZ 03/01/1987 P1204393B (PP)" at bounding box center [786, 545] width 175 height 21
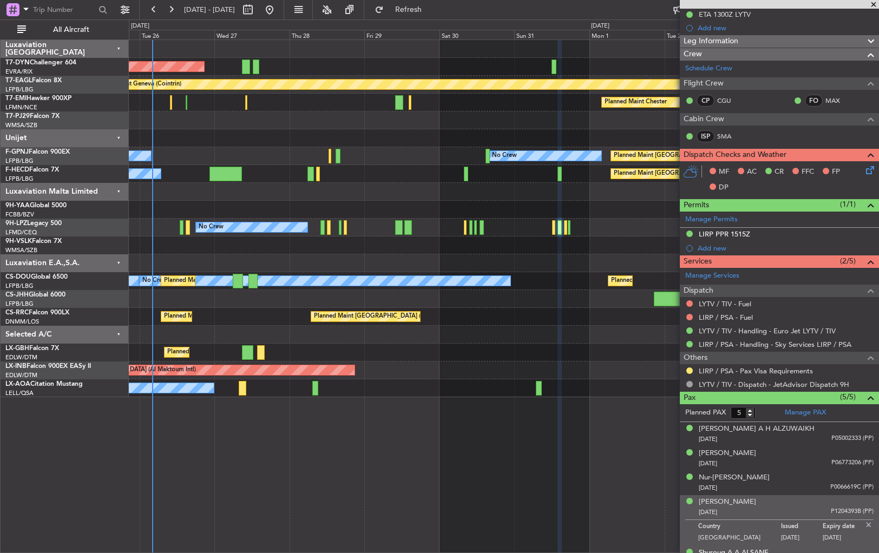
scroll to position [194, 0]
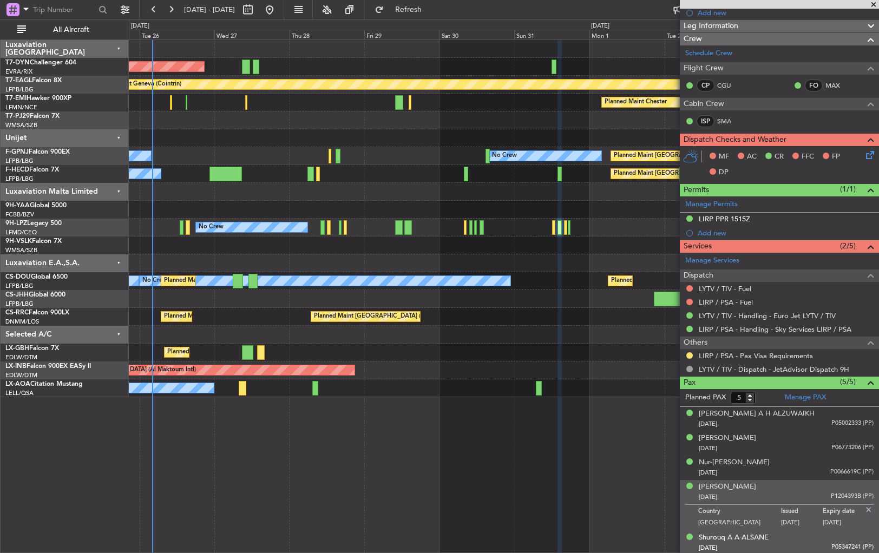
click at [797, 547] on div "12/11/1968 P05347241 (PP)" at bounding box center [786, 548] width 175 height 11
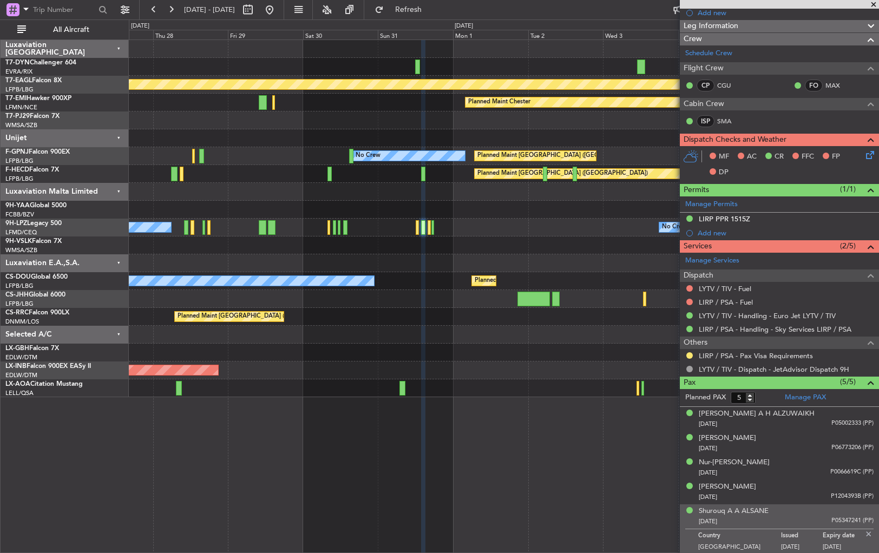
click at [360, 245] on div "AOG Maint Riga (Riga Intl) Planned Maint Geneva ([GEOGRAPHIC_DATA]) Planned Mai…" at bounding box center [504, 218] width 750 height 357
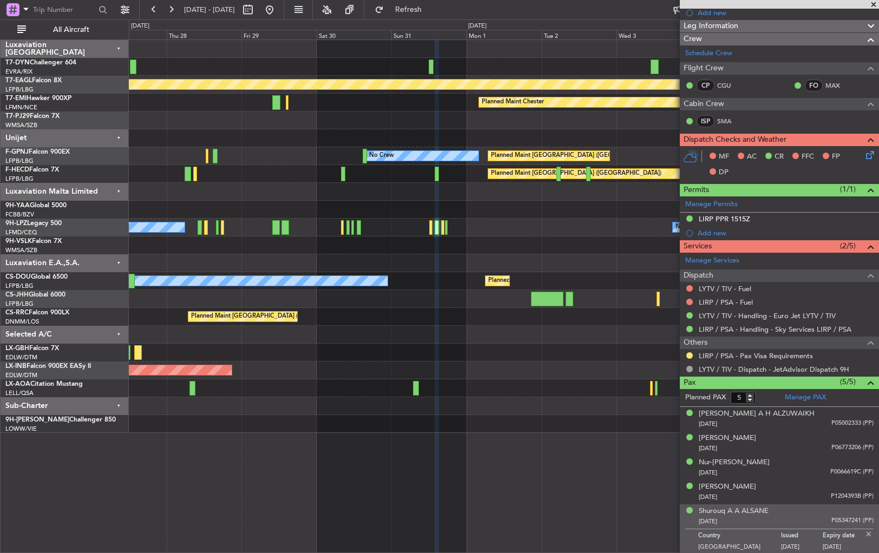
click at [630, 236] on div "AOG Maint Riga (Riga Intl) Planned Maint Geneva ([GEOGRAPHIC_DATA]) Planned Mai…" at bounding box center [504, 236] width 750 height 393
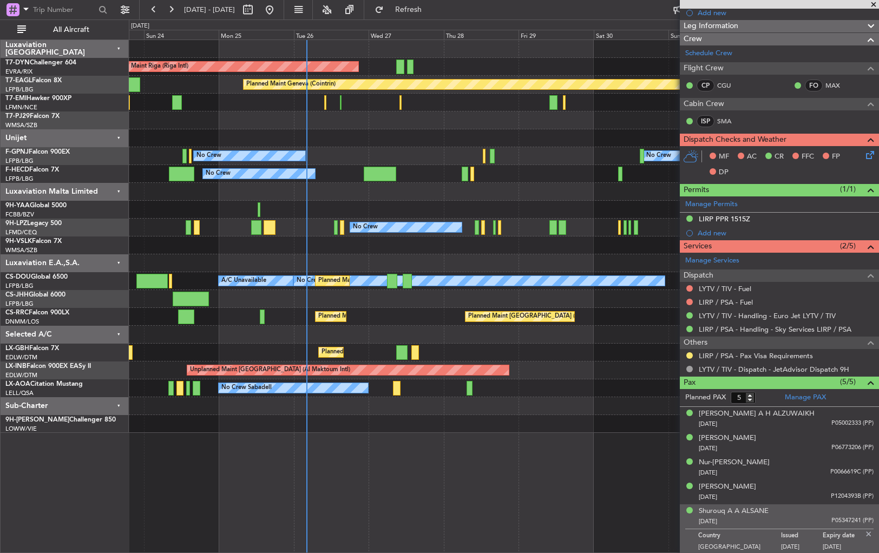
click at [544, 266] on div at bounding box center [504, 263] width 750 height 18
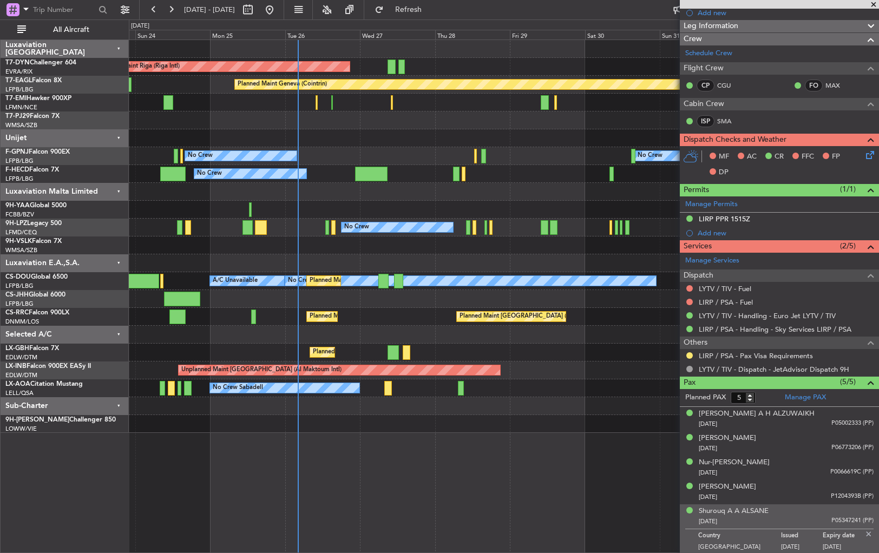
click at [397, 264] on div at bounding box center [504, 263] width 750 height 18
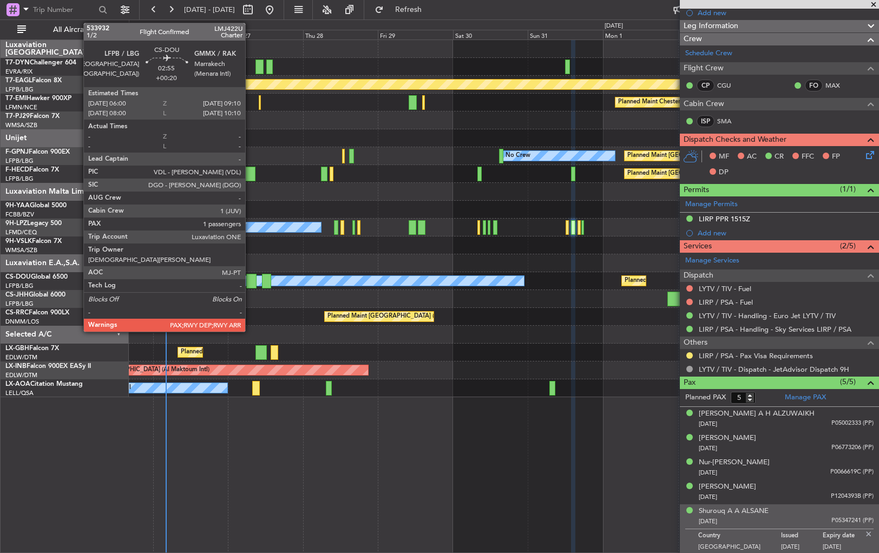
click at [250, 277] on div at bounding box center [251, 281] width 10 height 15
type input "+00:20"
type input "1"
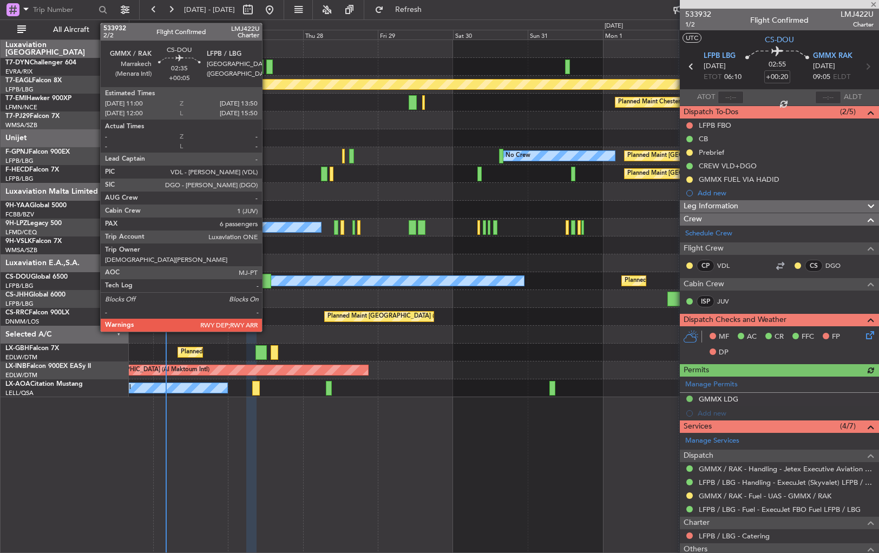
click at [267, 280] on div at bounding box center [266, 281] width 9 height 15
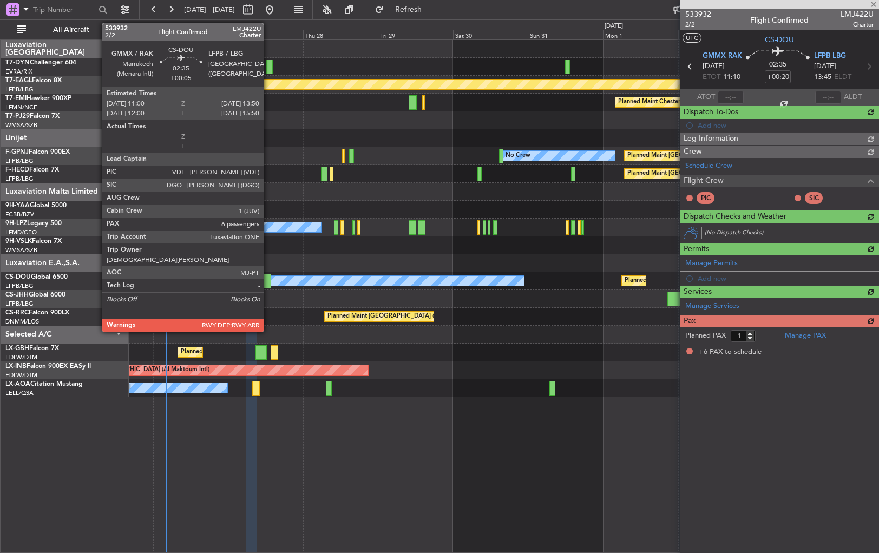
type input "+00:05"
type input "6"
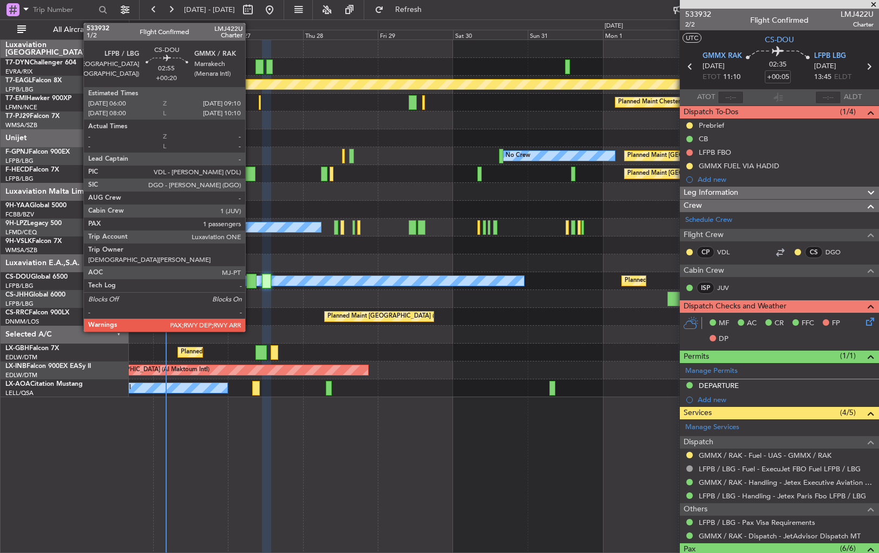
click at [250, 281] on div at bounding box center [251, 281] width 10 height 15
type input "+00:20"
type input "1"
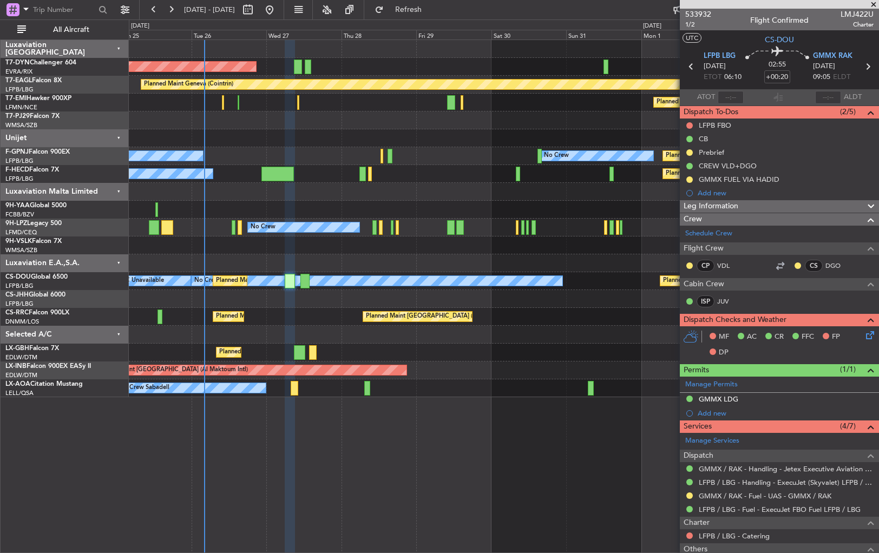
click at [285, 321] on div "Planned Maint Paris (Le Bourget) Planned Maint Paris (Le Bourget)" at bounding box center [504, 317] width 750 height 18
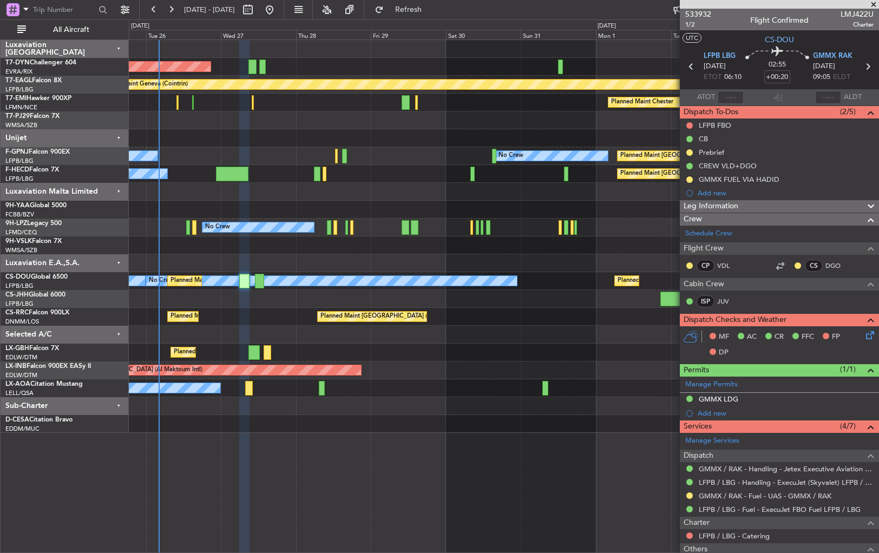
click at [263, 329] on div at bounding box center [504, 335] width 750 height 18
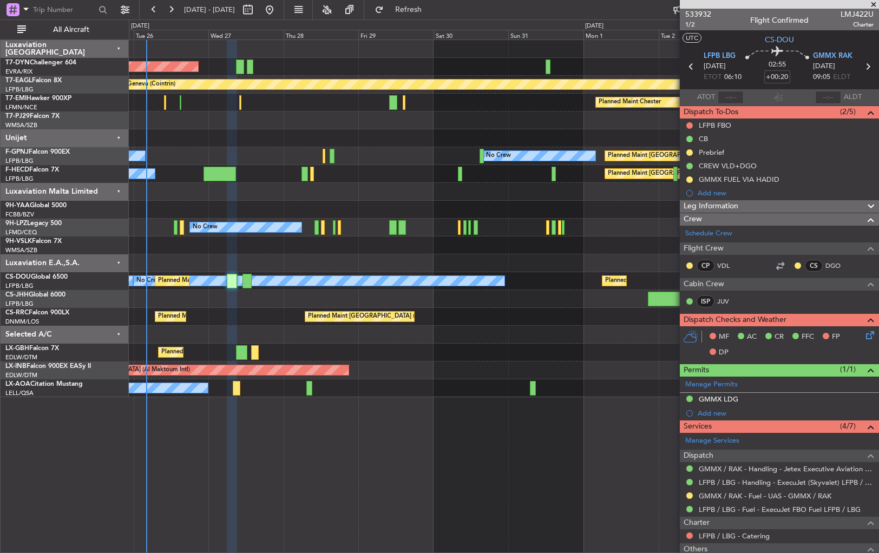
click at [259, 325] on div "AOG Maint Riga (Riga Intl) Planned Maint Geneva ([GEOGRAPHIC_DATA]) Planned Mai…" at bounding box center [504, 218] width 750 height 357
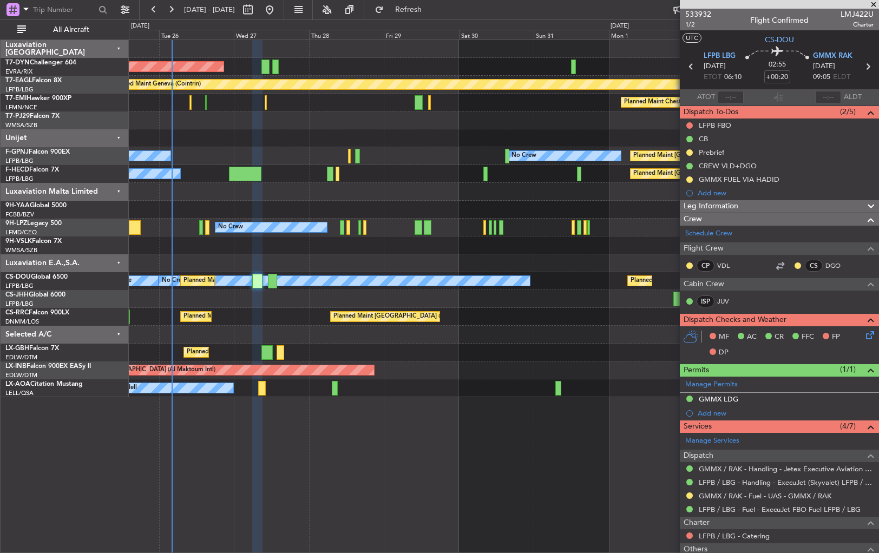
click at [275, 319] on div "Planned Maint Paris (Le Bourget) Planned Maint Paris (Le Bourget)" at bounding box center [504, 317] width 750 height 18
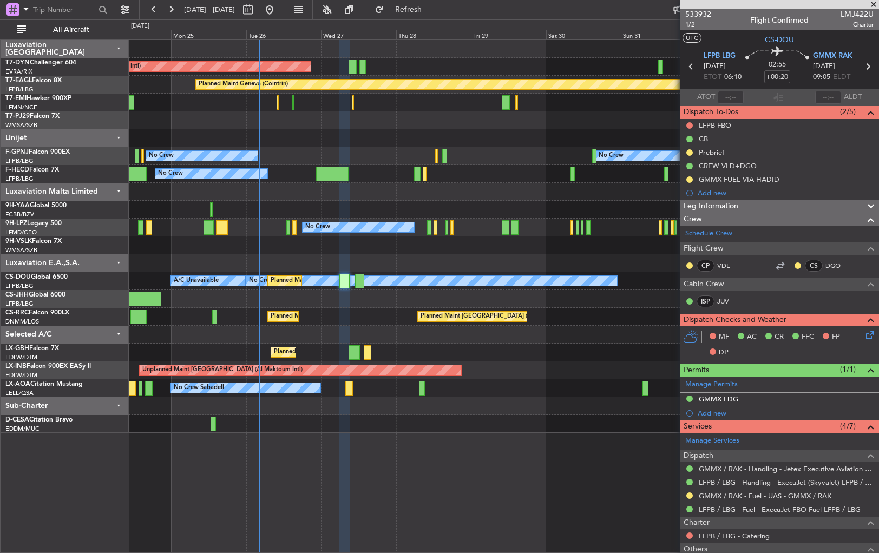
click at [426, 356] on div "Planned Maint Nice ([GEOGRAPHIC_DATA])" at bounding box center [504, 353] width 750 height 18
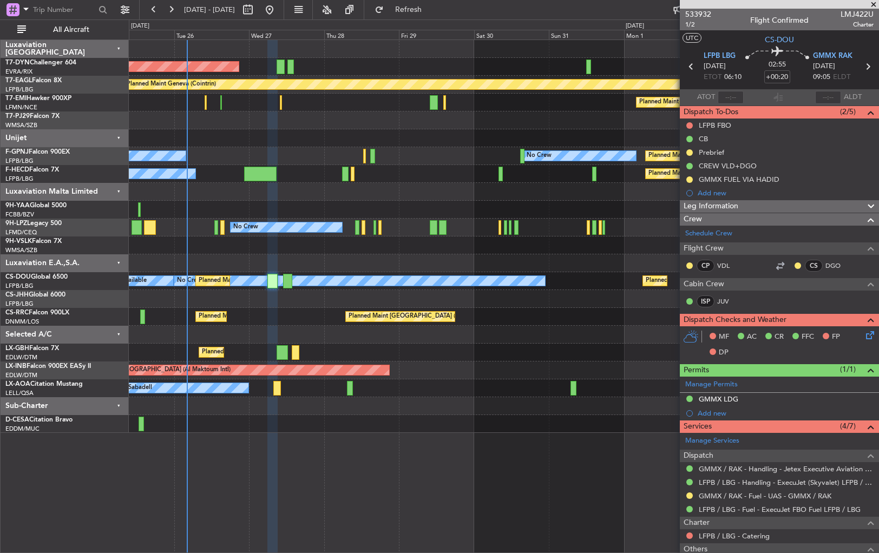
click at [331, 408] on div at bounding box center [504, 406] width 750 height 18
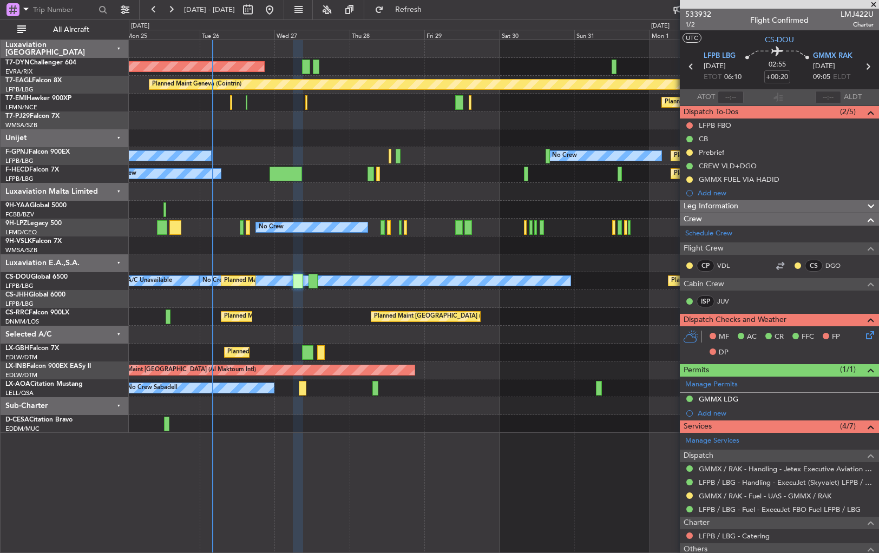
click at [360, 412] on div at bounding box center [504, 406] width 750 height 18
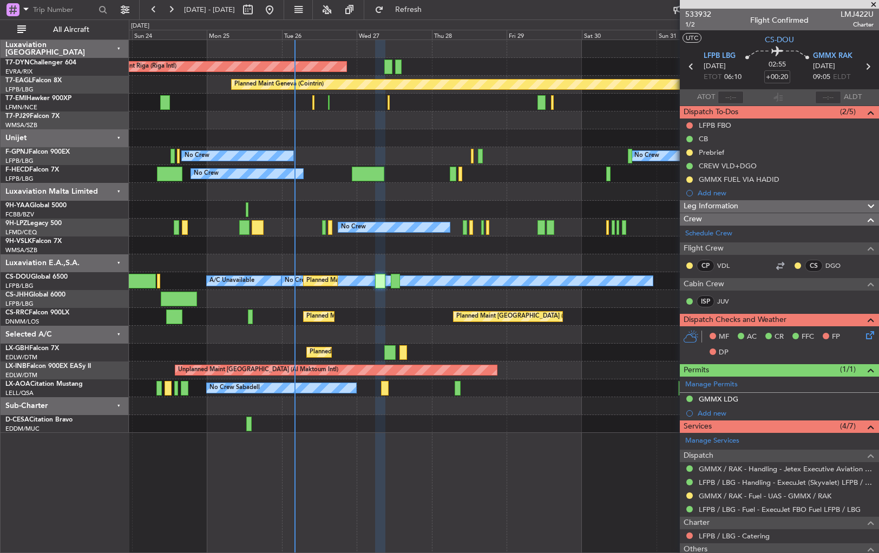
click at [610, 373] on div "AOG Maint Riga (Riga Intl) Planned Maint Basel-Mulhouse Planned Maint Geneva (C…" at bounding box center [504, 236] width 750 height 393
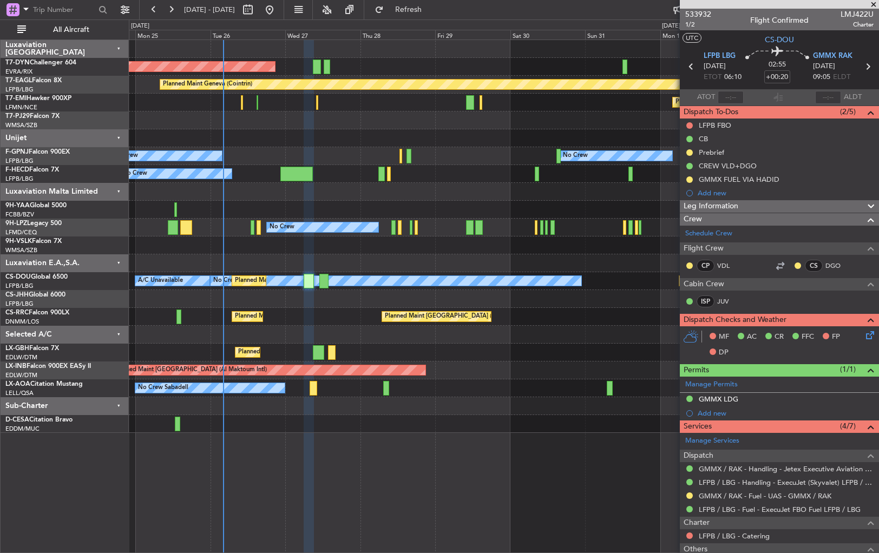
click at [359, 407] on div at bounding box center [504, 406] width 750 height 18
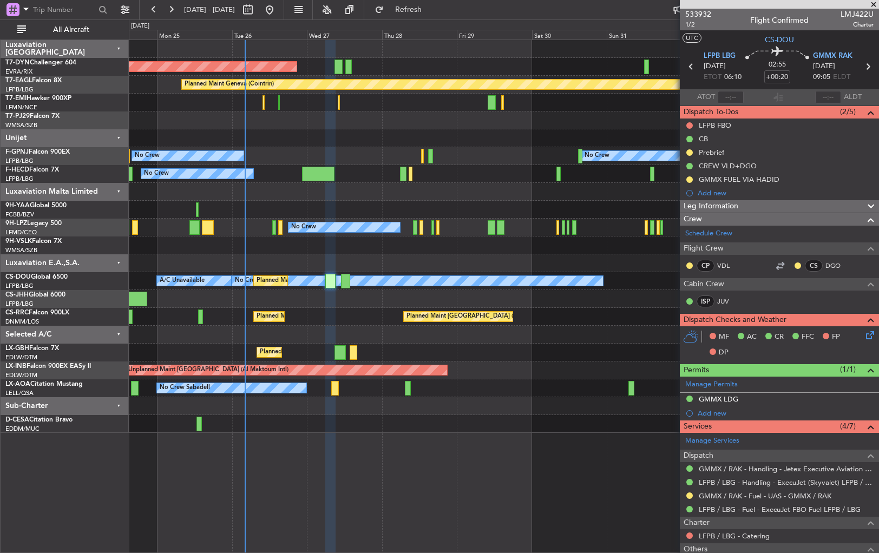
click at [350, 422] on div at bounding box center [504, 424] width 750 height 18
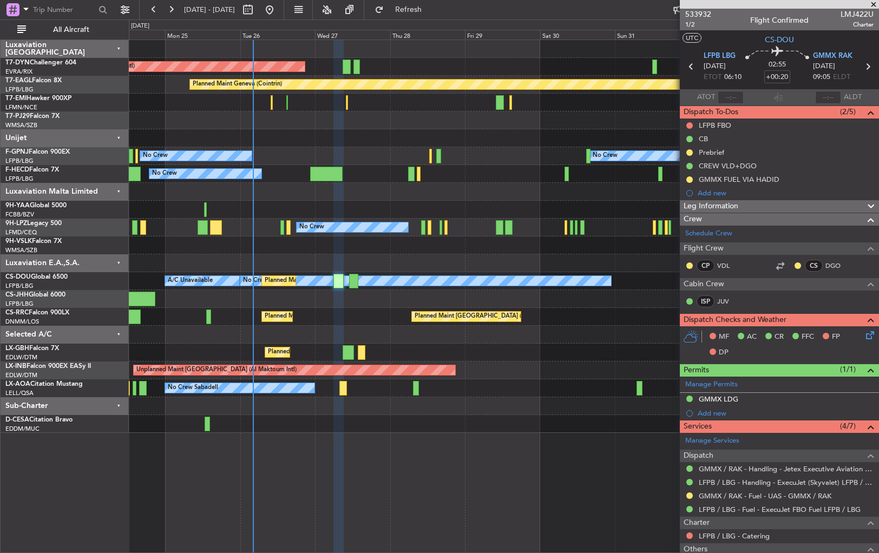
click at [346, 437] on div "AOG Maint Riga (Riga Intl) Planned Maint Basel-Mulhouse Planned Maint Geneva (C…" at bounding box center [504, 297] width 750 height 514
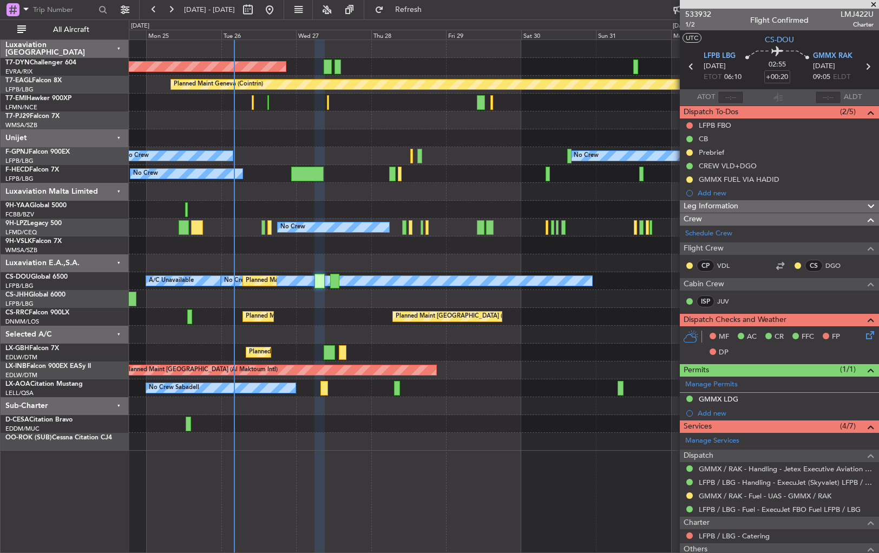
click at [335, 402] on div at bounding box center [504, 406] width 750 height 18
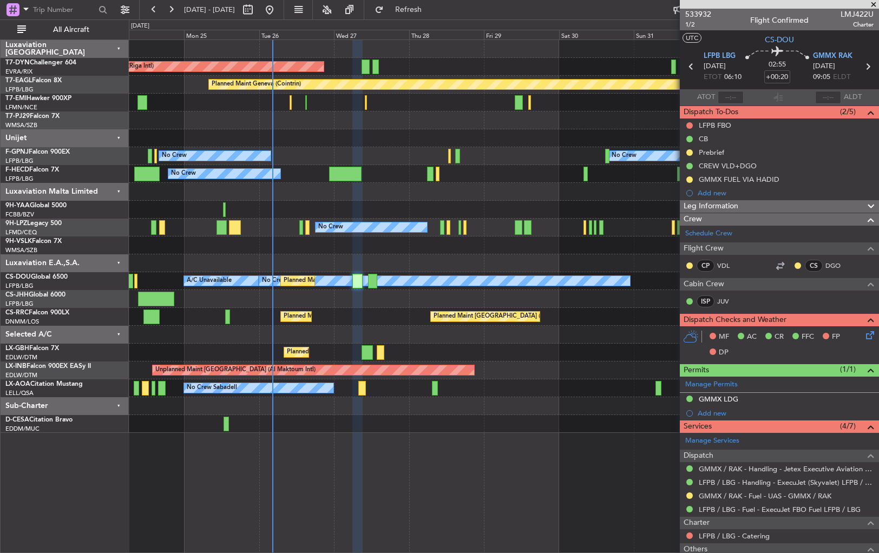
click at [416, 411] on div at bounding box center [504, 406] width 750 height 18
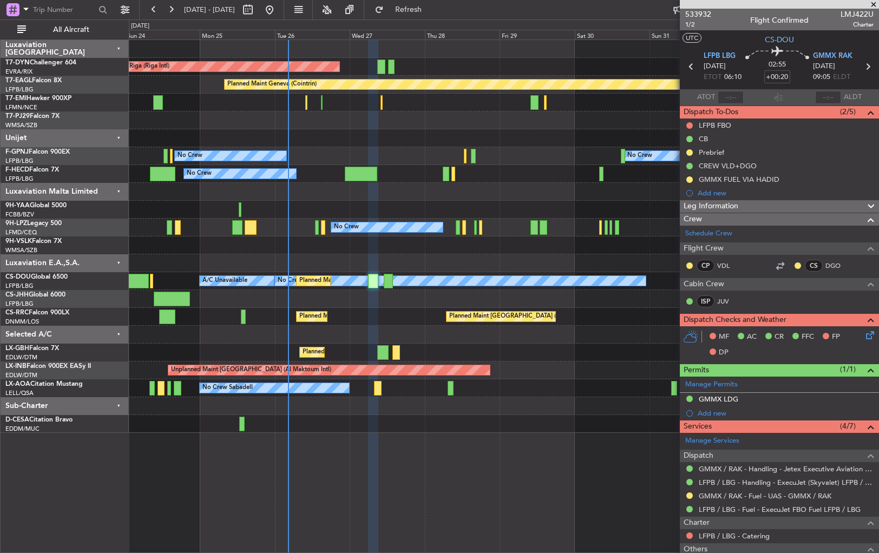
click at [433, 420] on div at bounding box center [504, 424] width 750 height 18
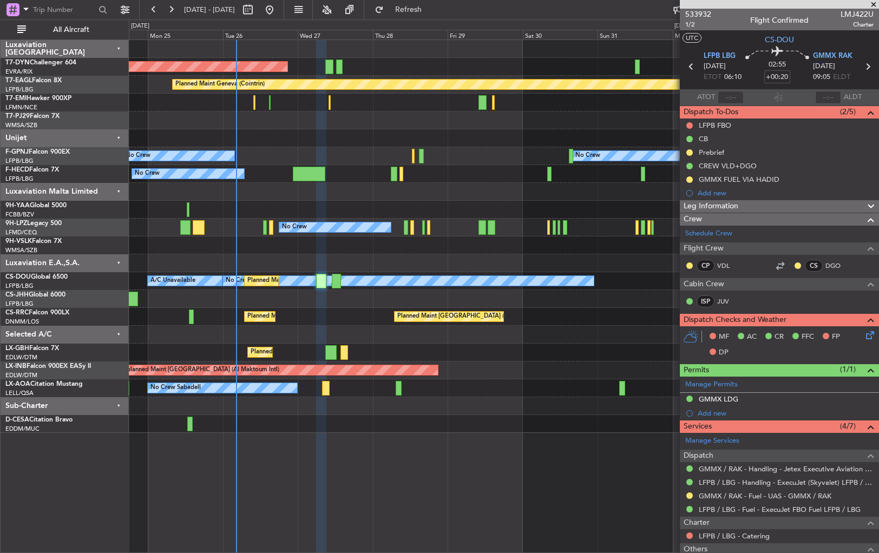
click at [437, 415] on div at bounding box center [504, 424] width 750 height 18
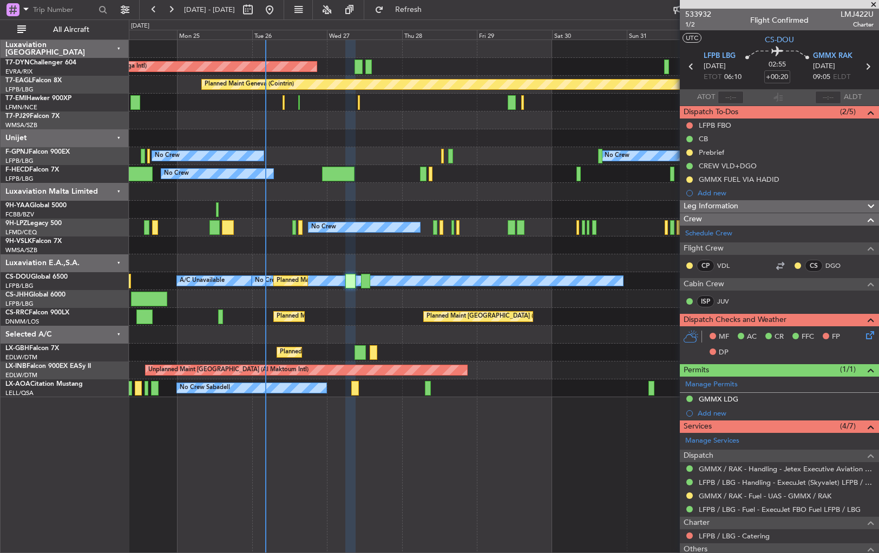
click at [600, 420] on div "AOG Maint Riga (Riga Intl) Planned Maint Basel-Mulhouse Planned Maint Geneva (C…" at bounding box center [504, 297] width 750 height 514
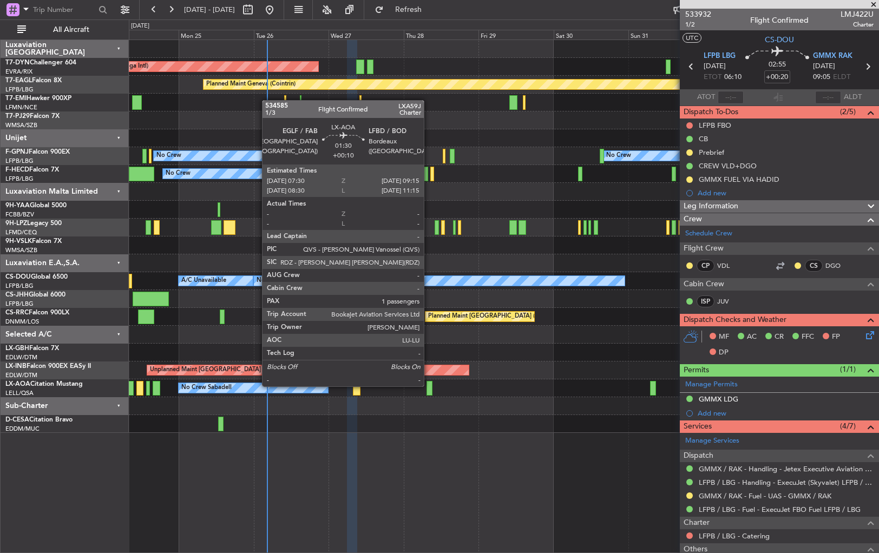
click at [429, 385] on div at bounding box center [429, 388] width 6 height 15
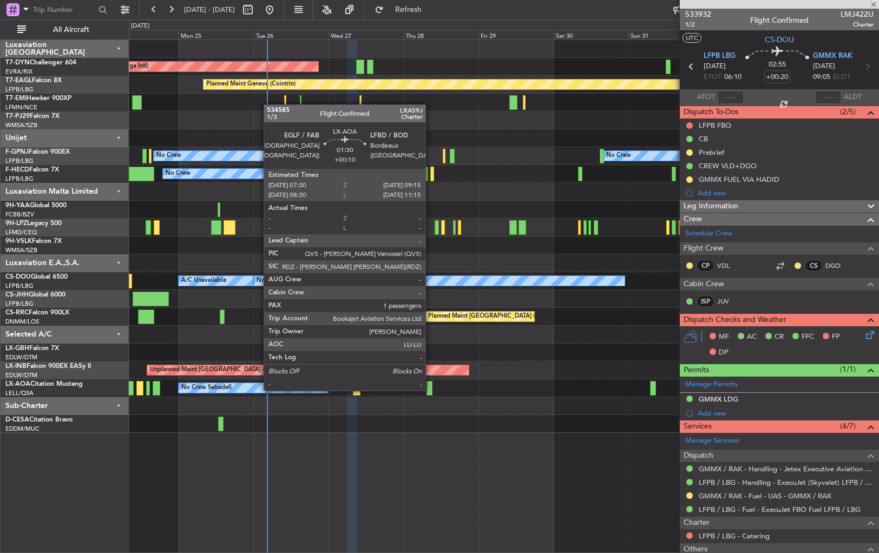
type input "+00:10"
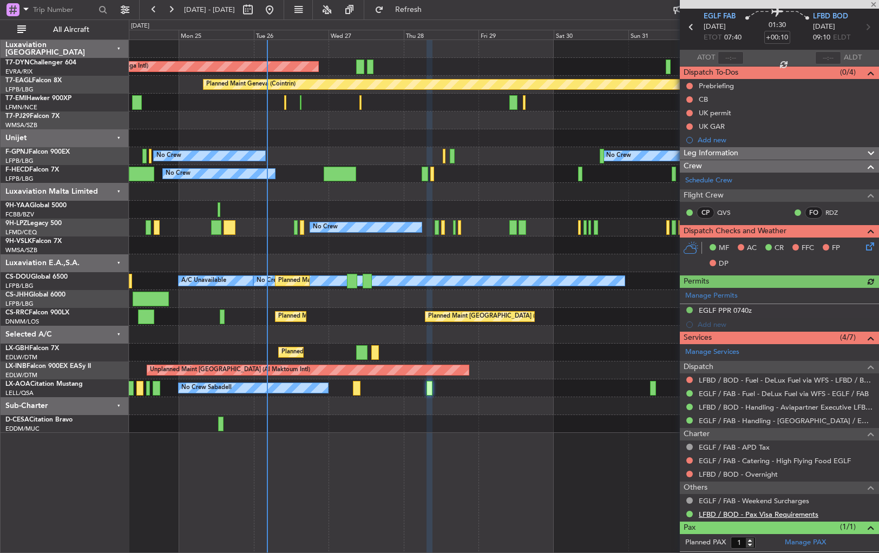
scroll to position [61, 0]
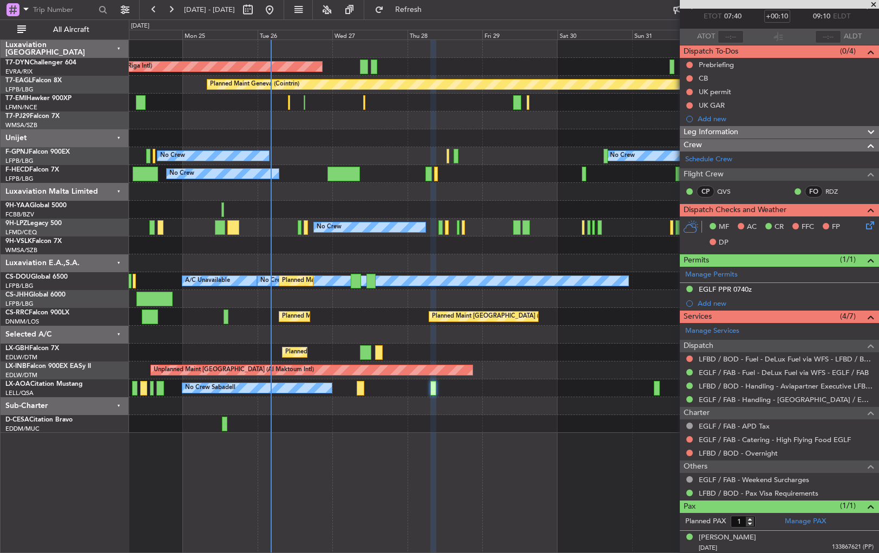
click at [584, 398] on div at bounding box center [504, 406] width 750 height 18
